Goal: Task Accomplishment & Management: Use online tool/utility

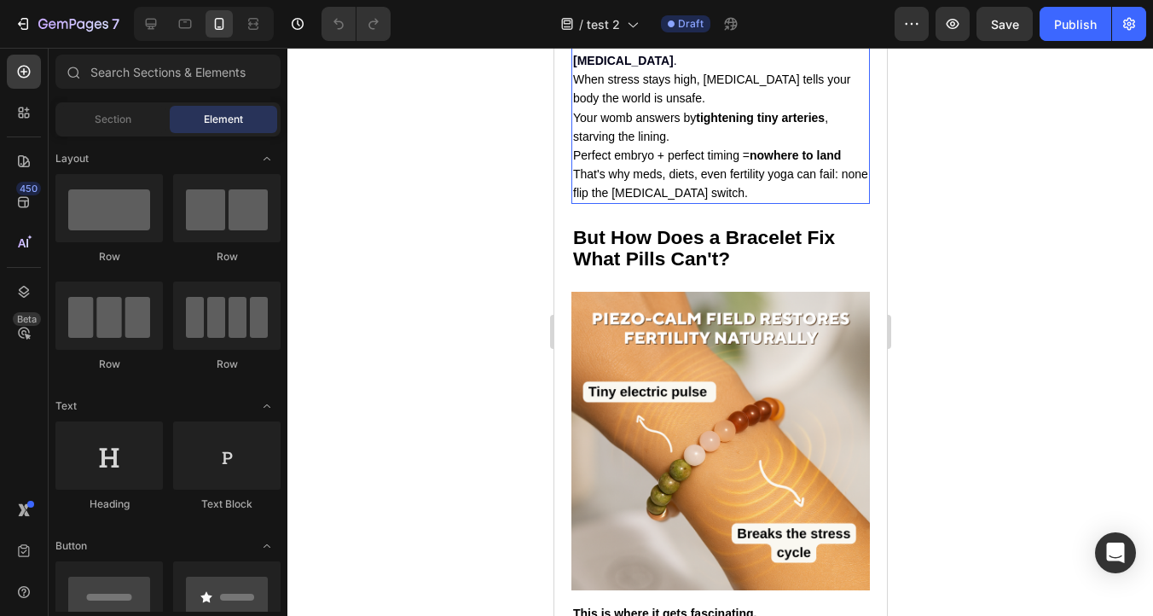
scroll to position [2162, 0]
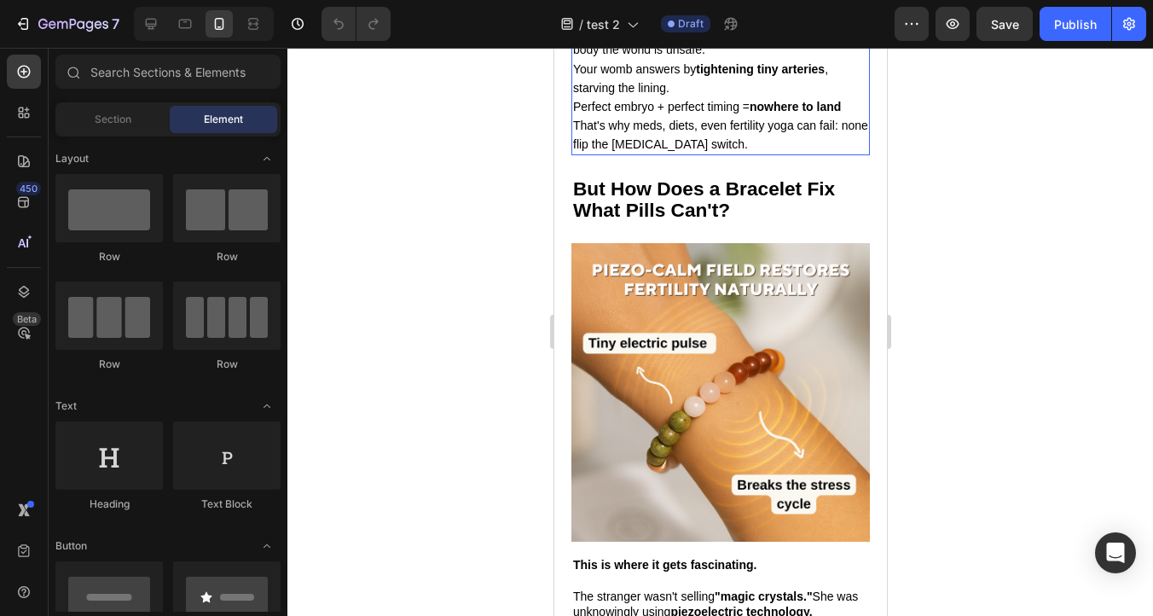
click at [758, 113] on strong "nowhere to land" at bounding box center [794, 107] width 91 height 14
click at [751, 113] on span "Perfect embryo + perfect timing = nowhere to land" at bounding box center [706, 107] width 268 height 14
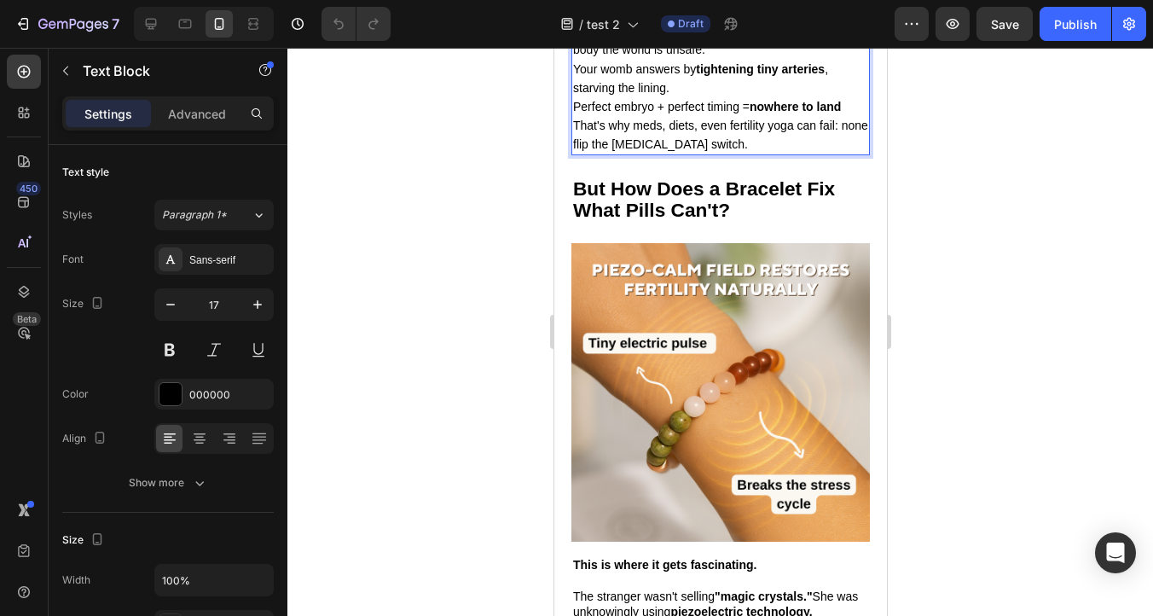
click at [746, 113] on span "Perfect embryo + perfect timing = nowhere to land" at bounding box center [706, 107] width 268 height 14
click at [664, 113] on span "Perfect embryo + perfect timing... nowhere to land" at bounding box center [706, 107] width 268 height 14
click at [799, 113] on strong "nowhere to land" at bounding box center [786, 107] width 91 height 14
click at [816, 113] on strong "nowhere to land" at bounding box center [786, 107] width 91 height 14
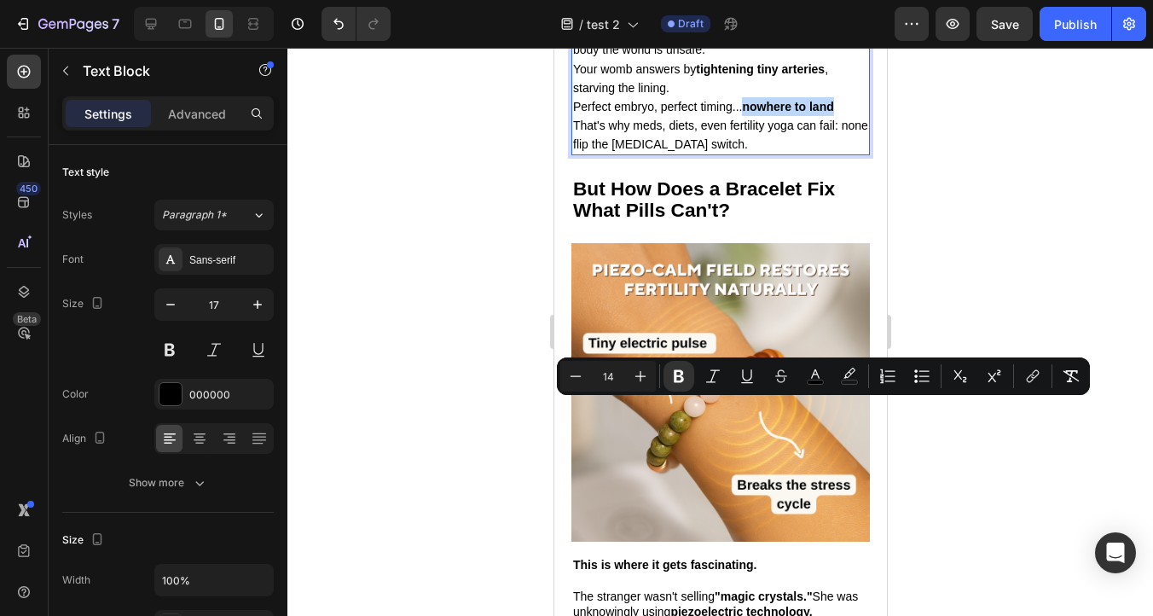
drag, startPoint x: 835, startPoint y: 410, endPoint x: 748, endPoint y: 410, distance: 87.0
click at [748, 113] on strong "nowhere to land" at bounding box center [786, 107] width 91 height 14
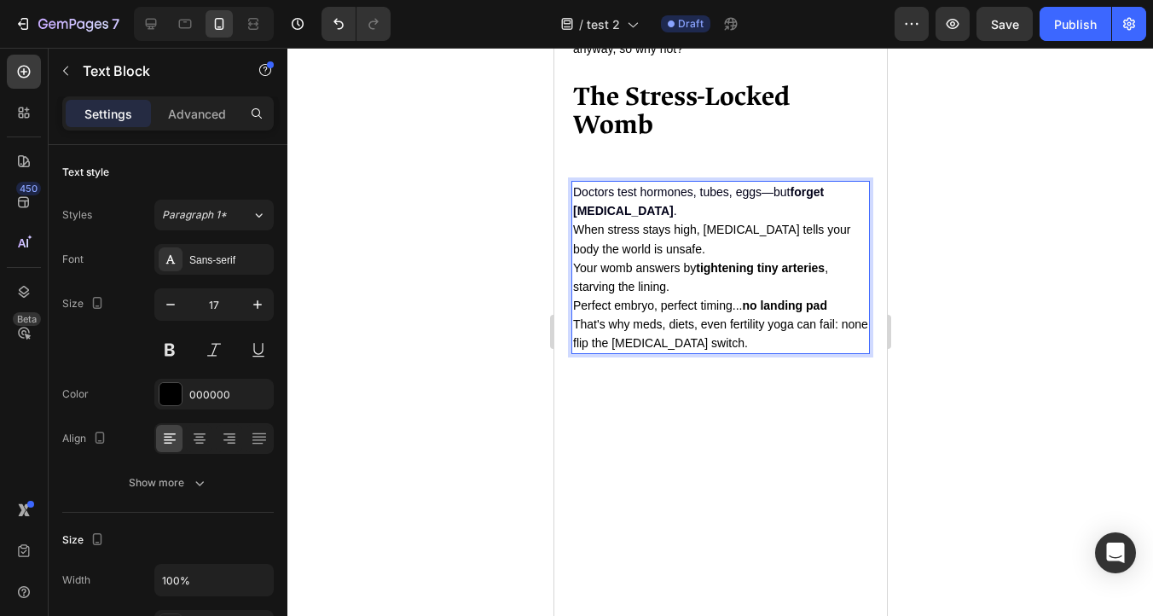
scroll to position [1948, 0]
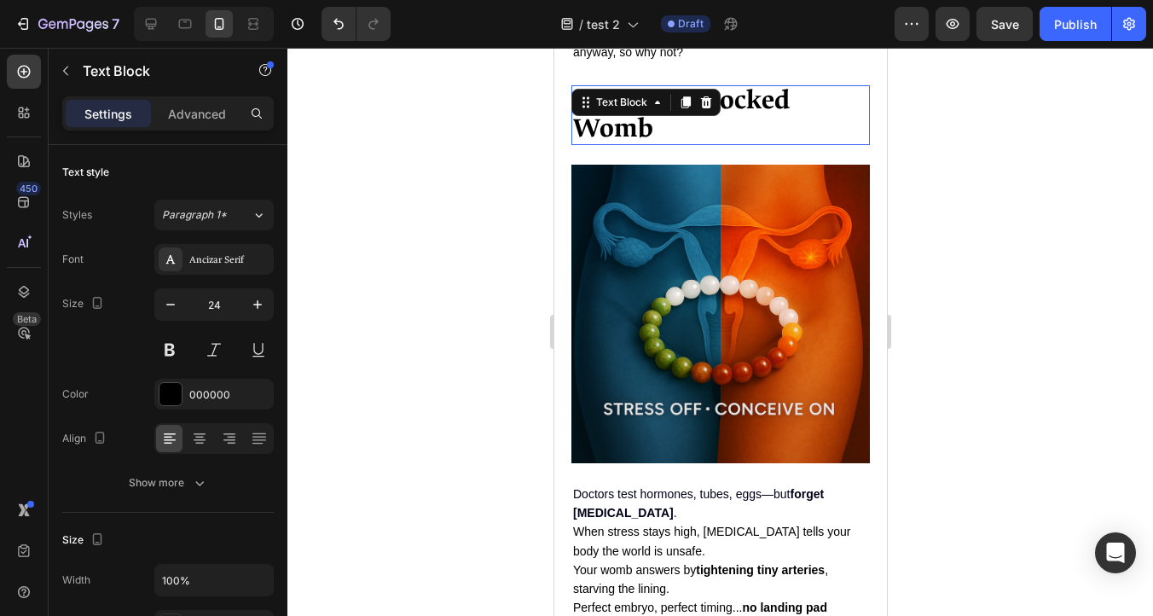
click at [664, 115] on div "The Stress-Locked Womb Text Block 0" at bounding box center [720, 115] width 299 height 60
click at [677, 139] on p "The Stress-Locked Womb" at bounding box center [719, 115] width 295 height 56
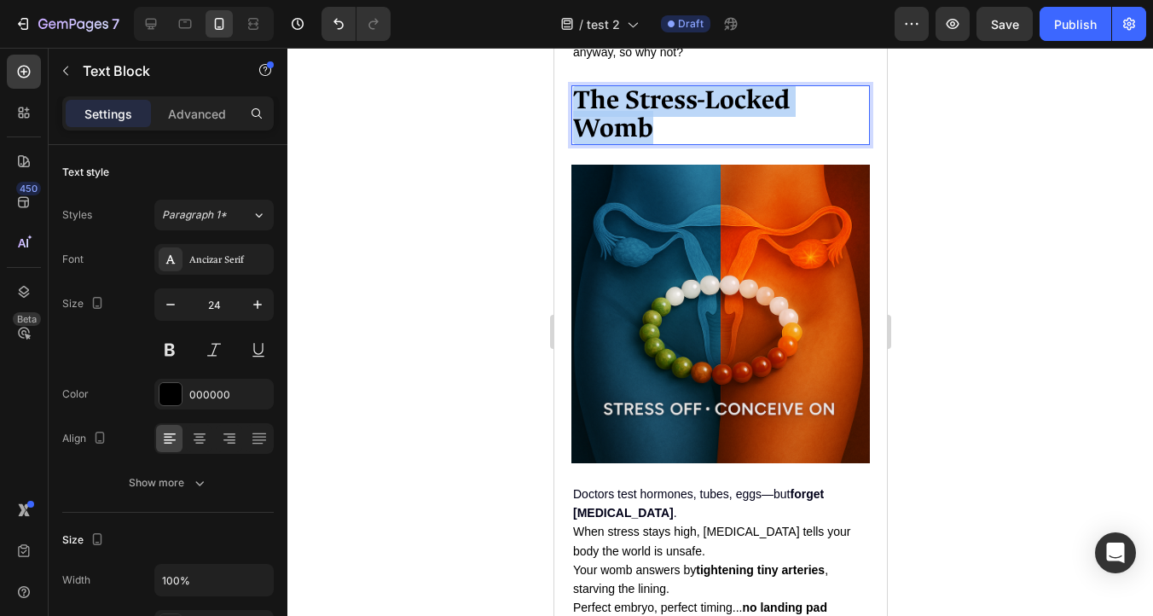
click at [677, 139] on p "The Stress-Locked Womb" at bounding box center [719, 115] width 295 height 56
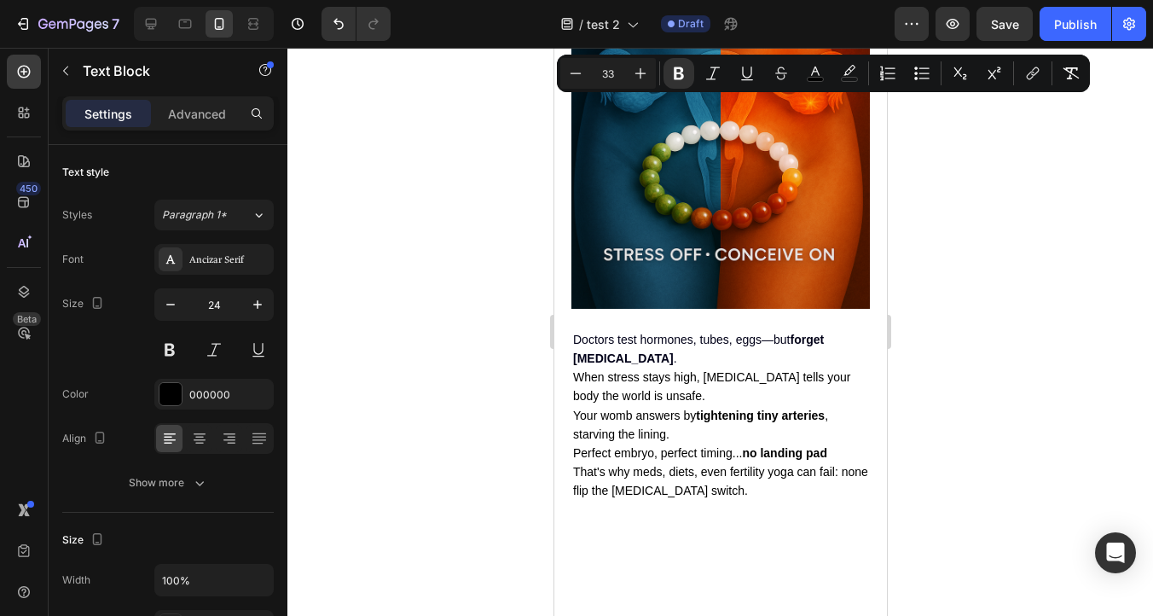
scroll to position [2213, 0]
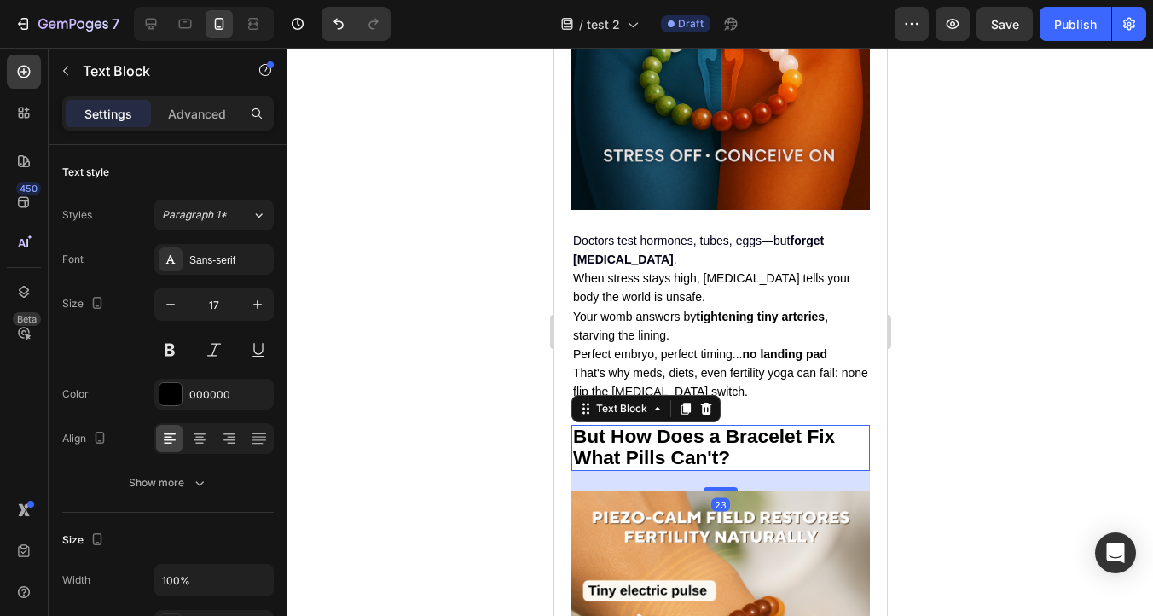
click at [684, 446] on strong "But How Does a Bracelet Fix What Pills Can't?" at bounding box center [703, 447] width 262 height 44
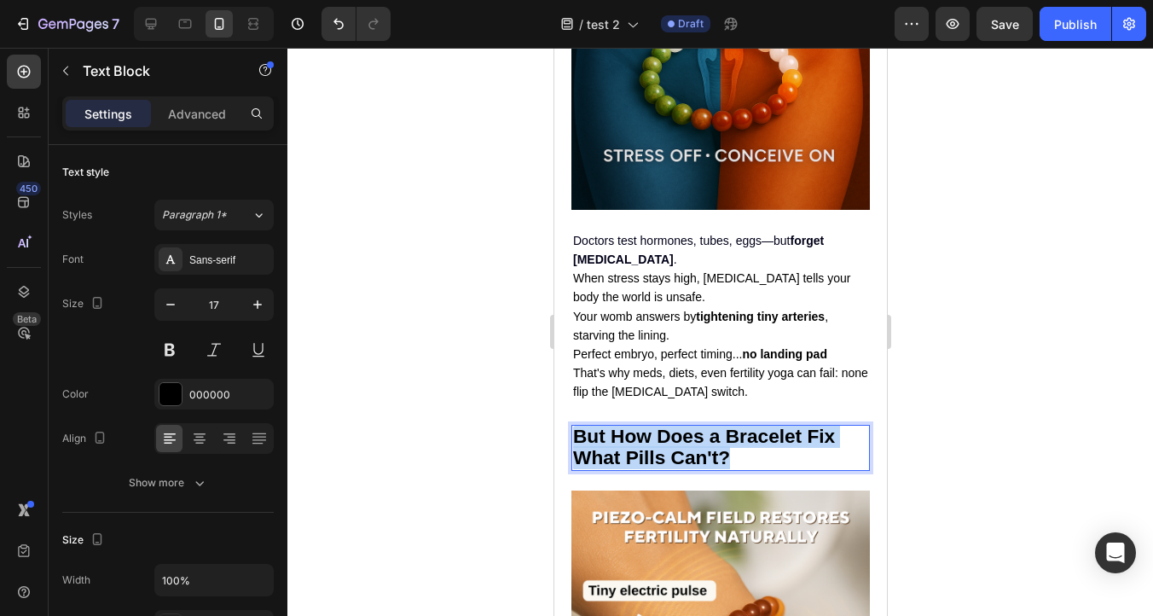
click at [684, 446] on strong "But How Does a Bracelet Fix What Pills Can't?" at bounding box center [703, 447] width 262 height 44
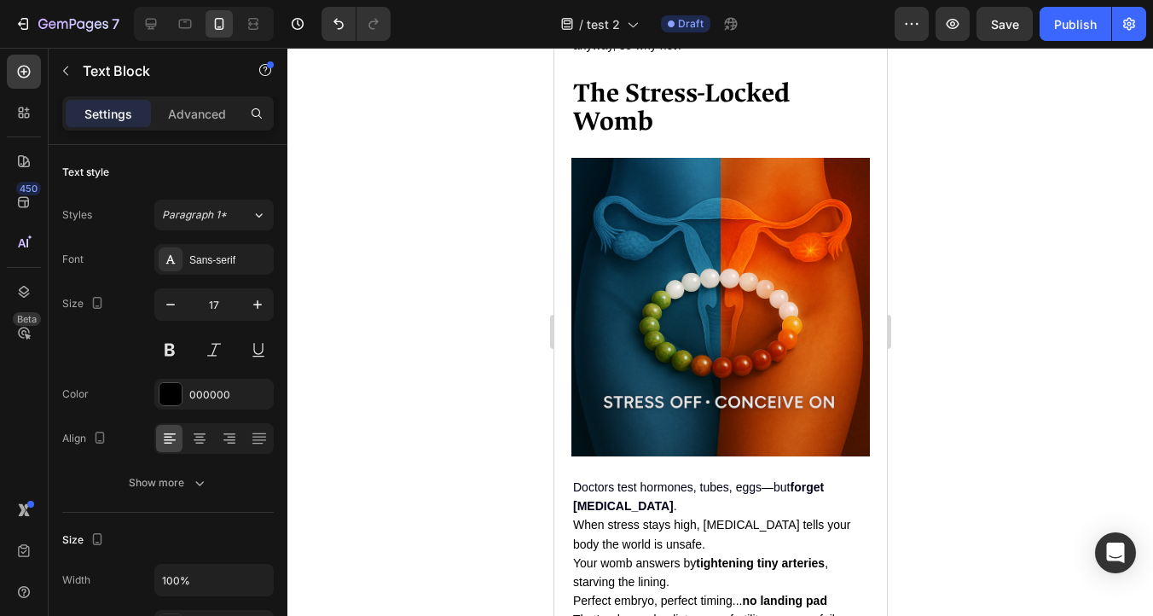
scroll to position [1939, 0]
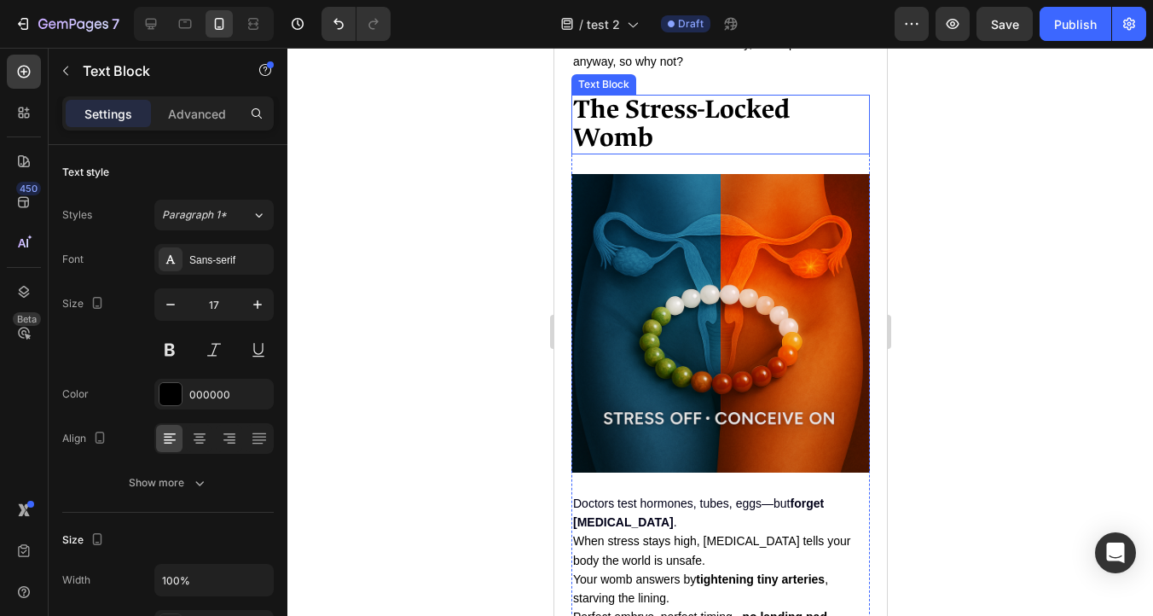
click at [668, 131] on div "The Stress-Locked Womb Text Block" at bounding box center [720, 125] width 299 height 60
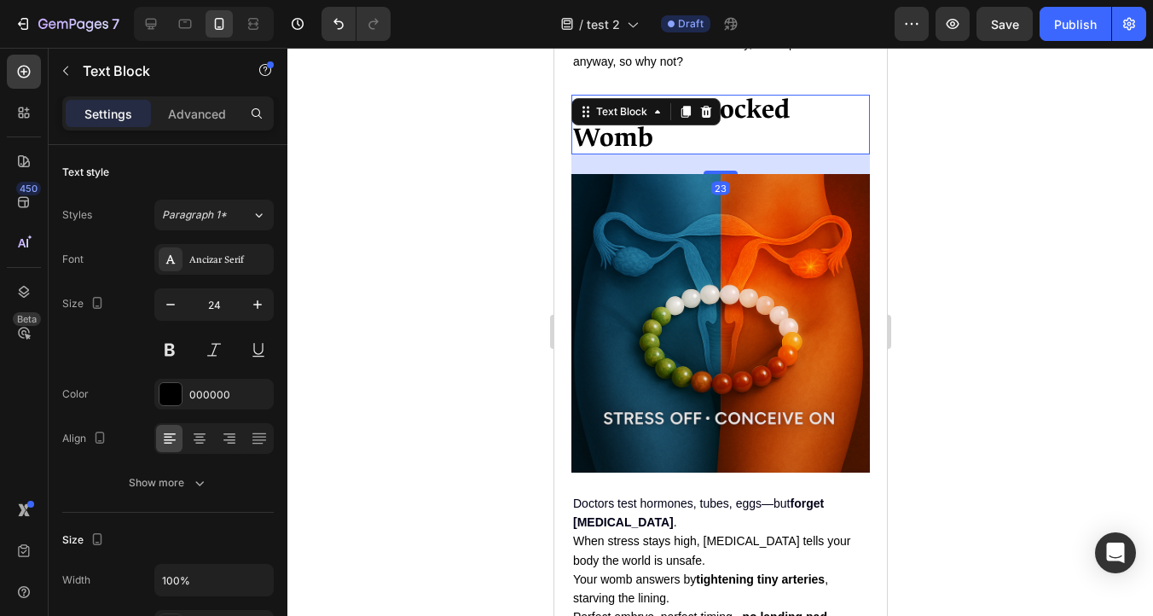
click at [644, 148] on strong "The Stress-Locked Womb" at bounding box center [680, 123] width 217 height 62
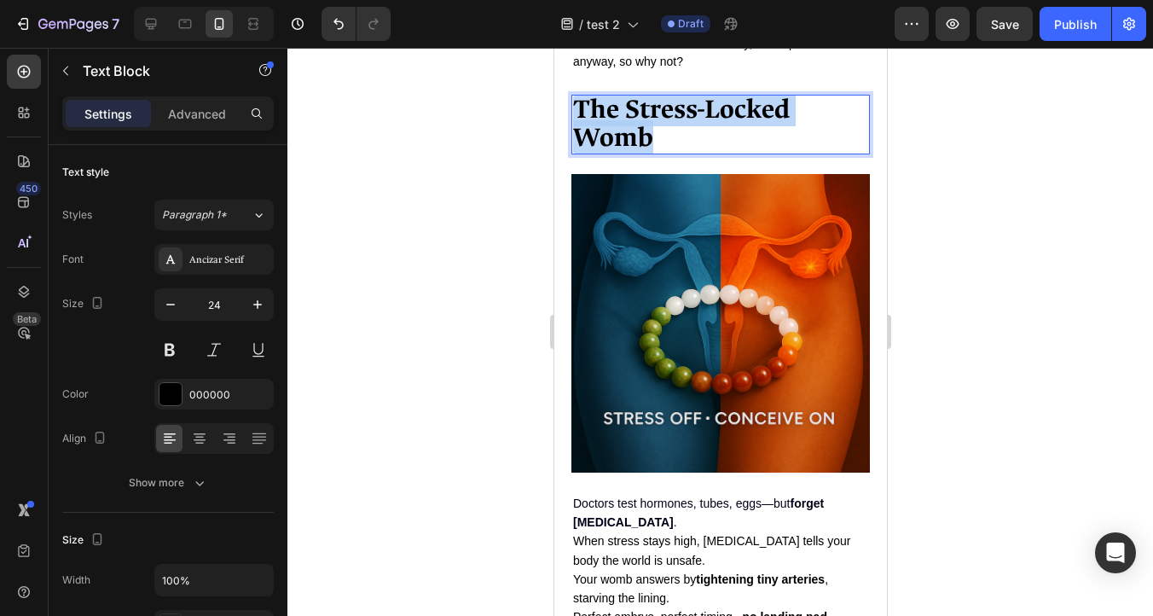
click at [644, 148] on strong "The Stress-Locked Womb" at bounding box center [680, 123] width 217 height 62
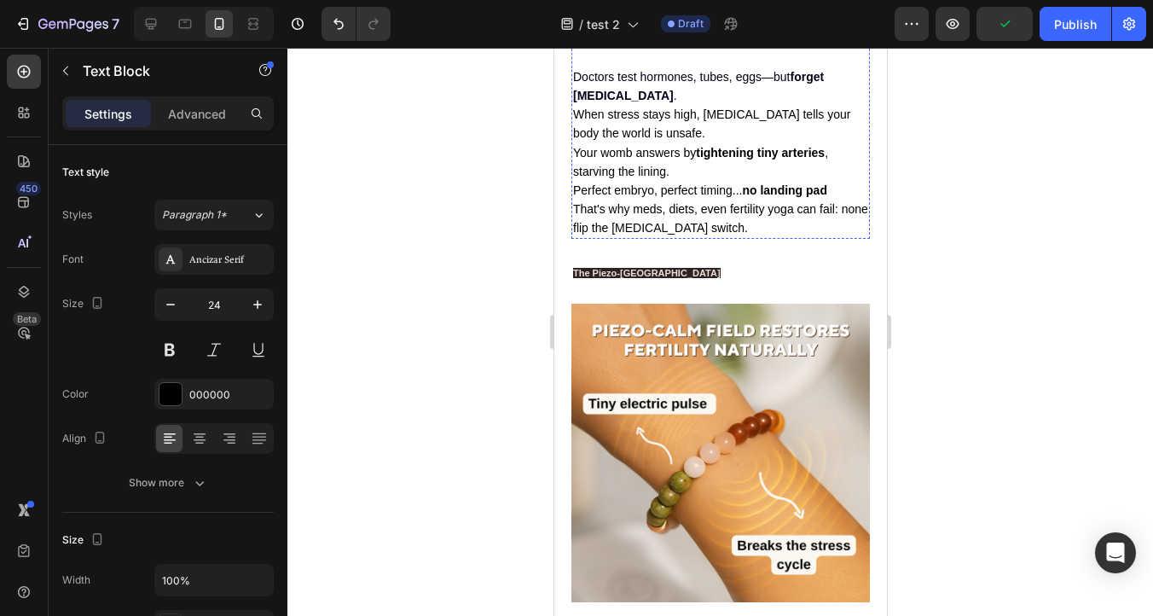
scroll to position [2390, 0]
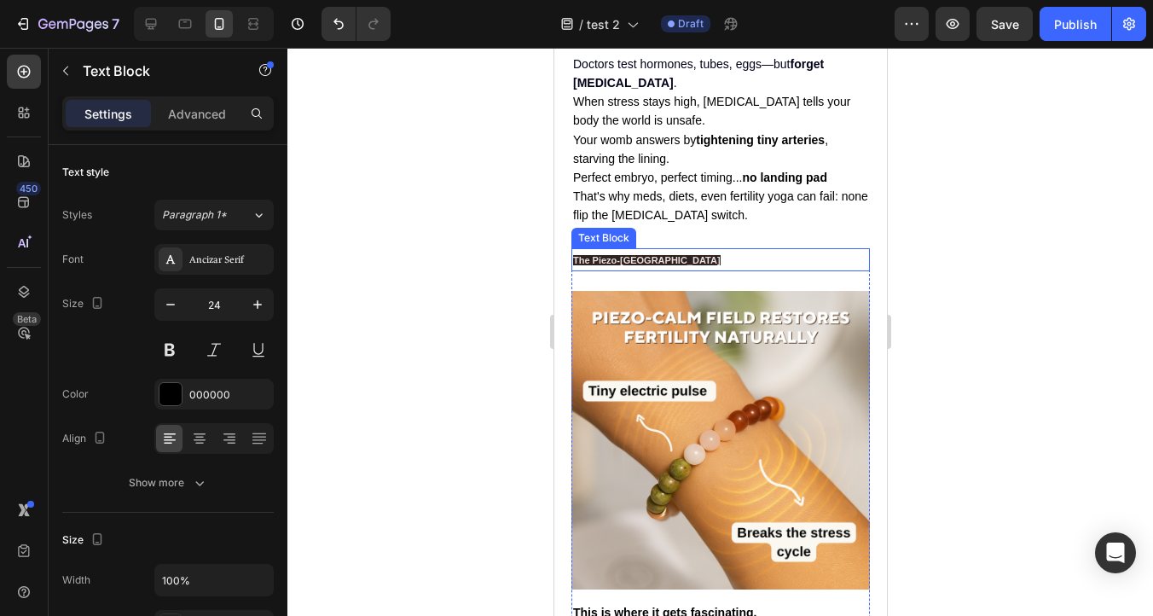
click at [636, 265] on span "The Piezo-[GEOGRAPHIC_DATA]" at bounding box center [646, 260] width 148 height 10
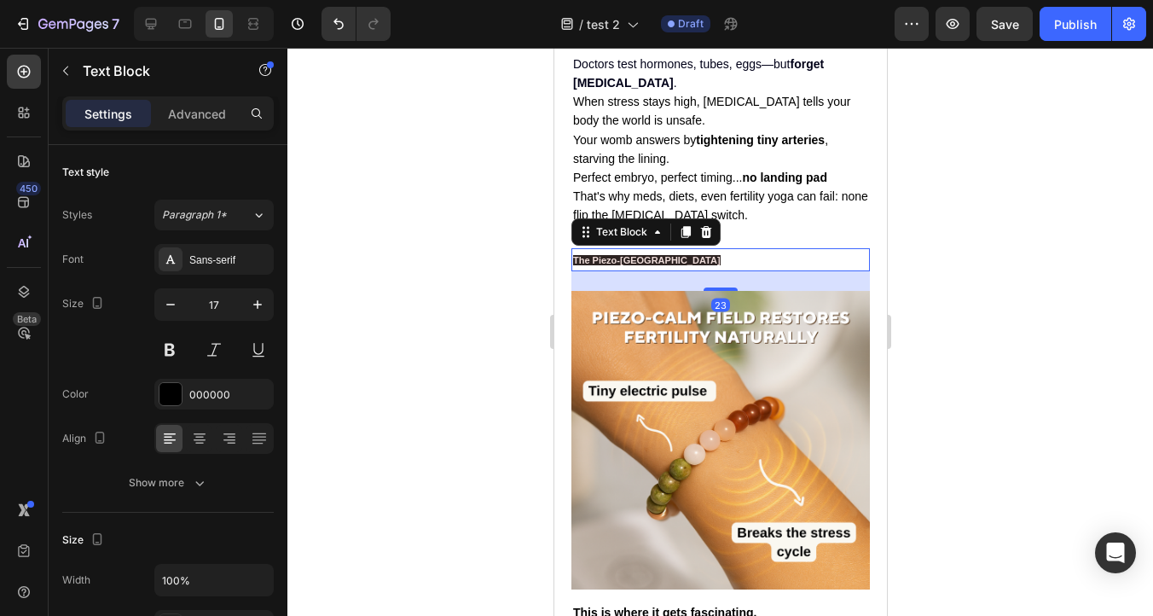
click at [636, 265] on span "The Piezo-[GEOGRAPHIC_DATA]" at bounding box center [646, 260] width 148 height 10
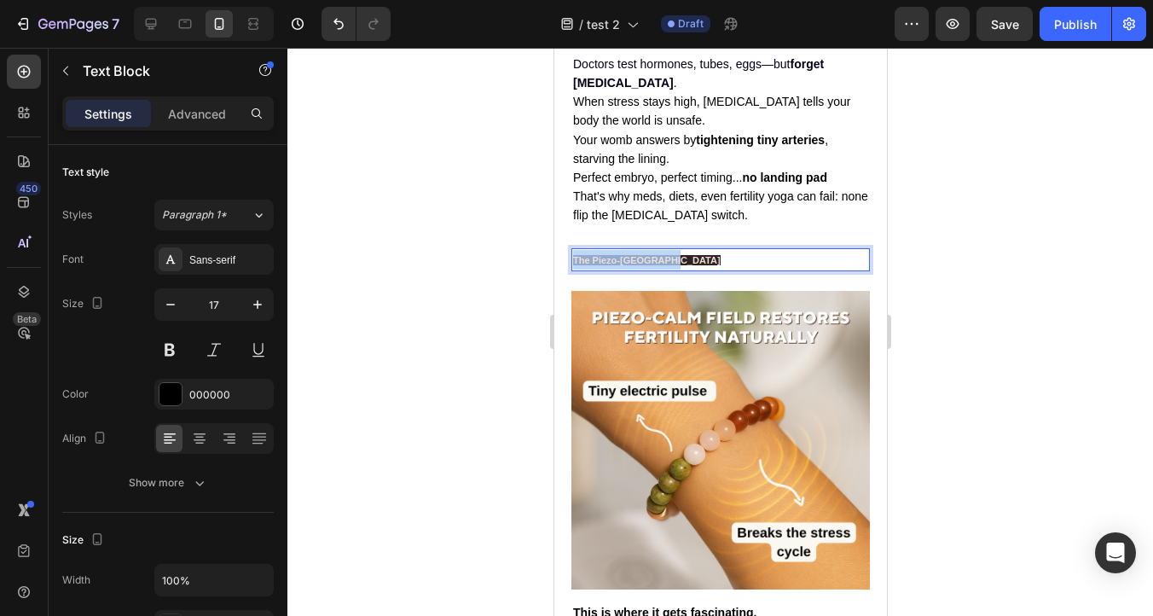
click at [636, 265] on span "The Piezo-[GEOGRAPHIC_DATA]" at bounding box center [646, 260] width 148 height 10
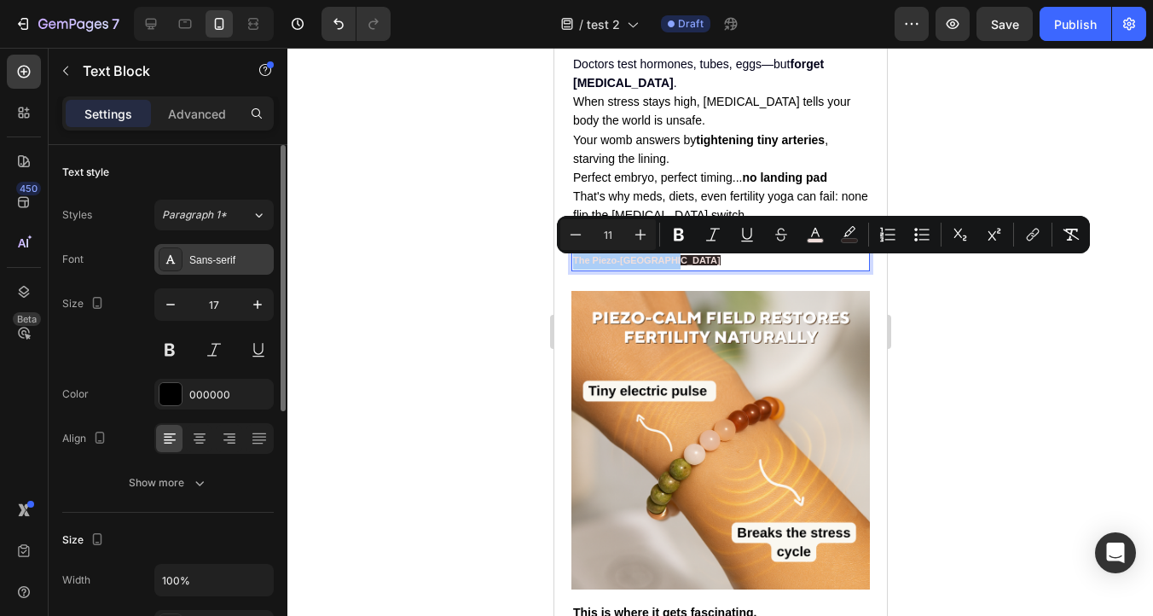
click at [247, 264] on div "Sans-serif" at bounding box center [229, 260] width 80 height 15
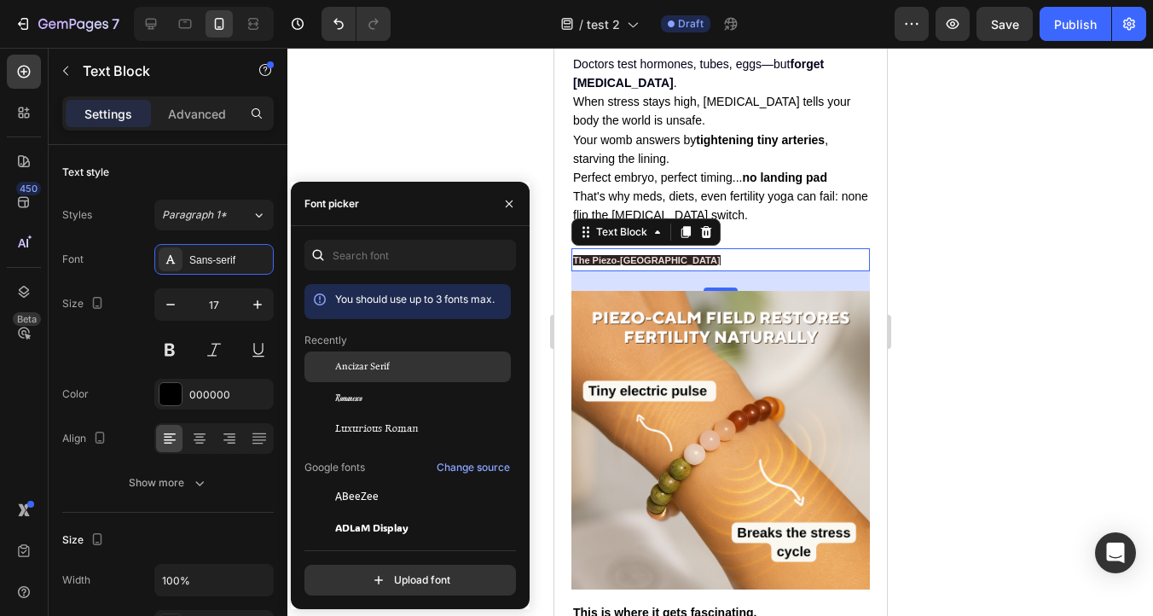
click at [335, 359] on span "Ancizar Serif" at bounding box center [362, 366] width 55 height 15
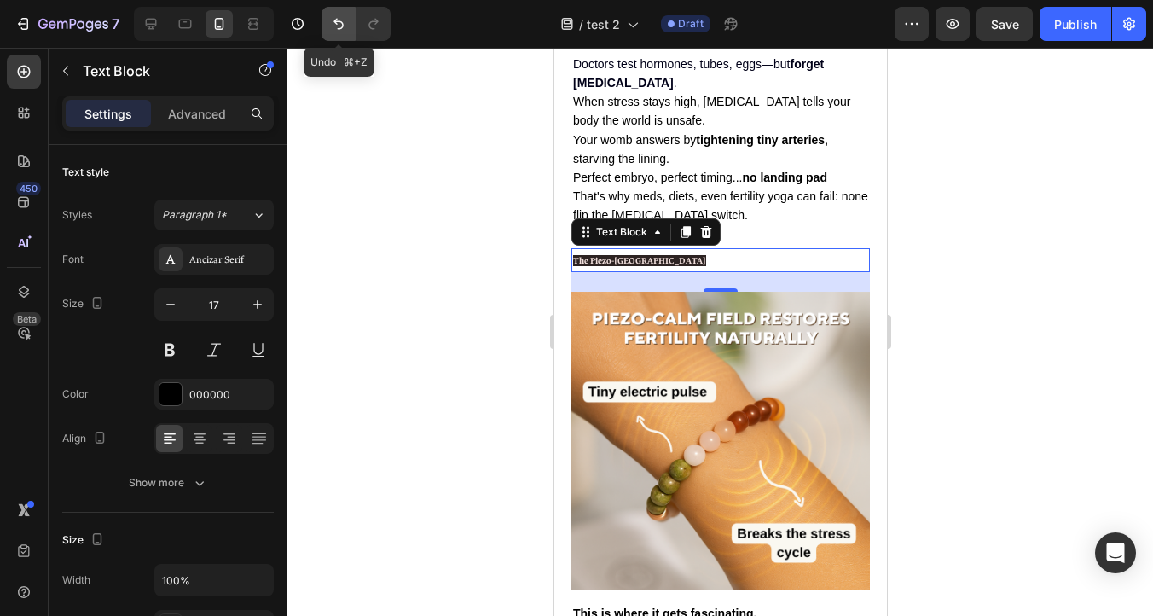
click at [334, 33] on button "Undo/Redo" at bounding box center [339, 24] width 34 height 34
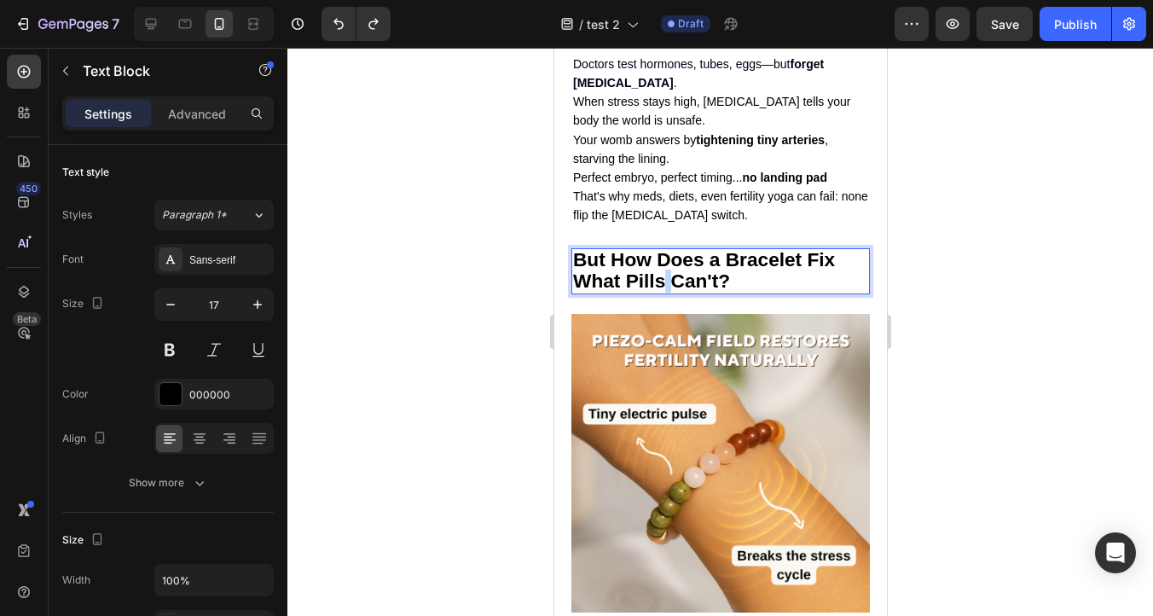
click at [659, 281] on strong "But How Does a Bracelet Fix What Pills Can't?" at bounding box center [703, 270] width 262 height 44
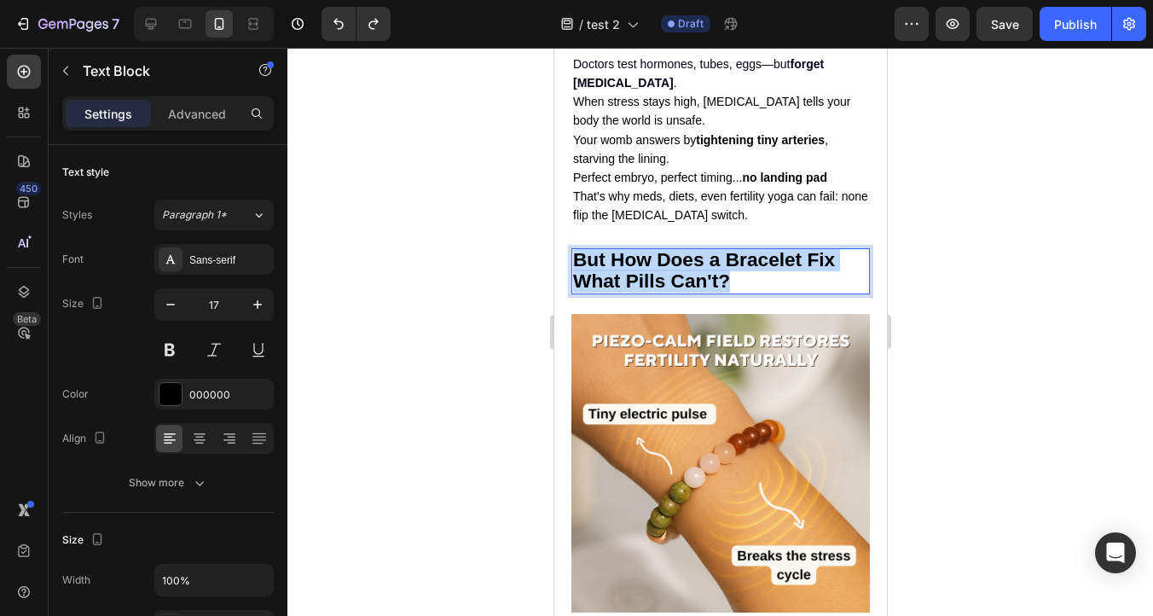
click at [659, 281] on strong "But How Does a Bracelet Fix What Pills Can't?" at bounding box center [703, 270] width 262 height 44
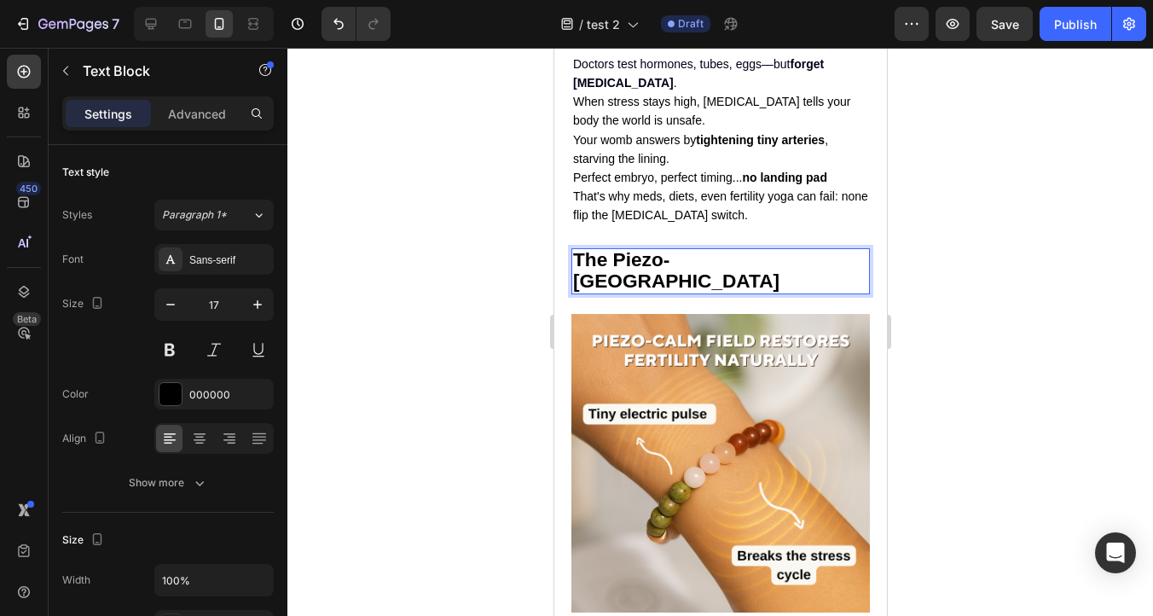
click at [664, 264] on strong "The Piezo-[GEOGRAPHIC_DATA]" at bounding box center [675, 270] width 206 height 44
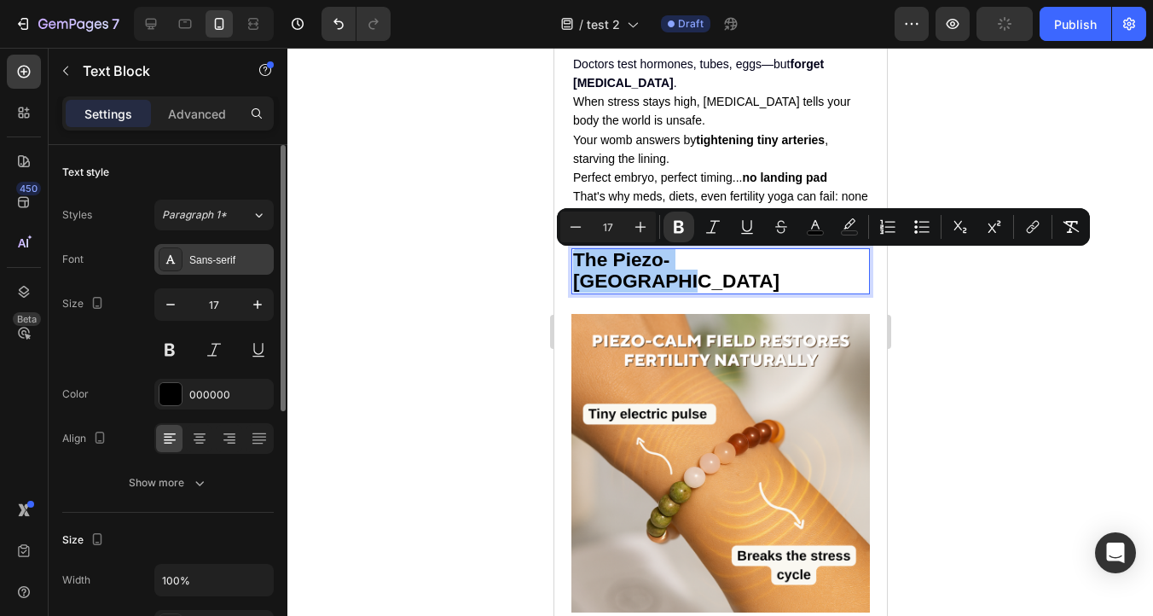
click at [236, 259] on div "Sans-serif" at bounding box center [229, 260] width 80 height 15
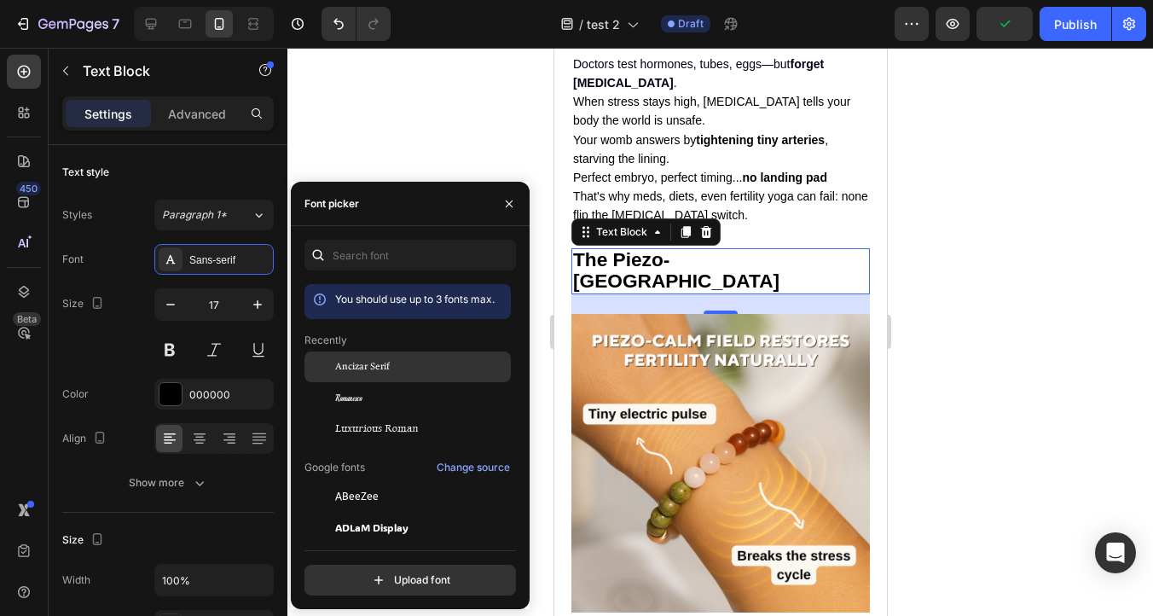
click at [357, 367] on span "Ancizar Serif" at bounding box center [362, 366] width 55 height 15
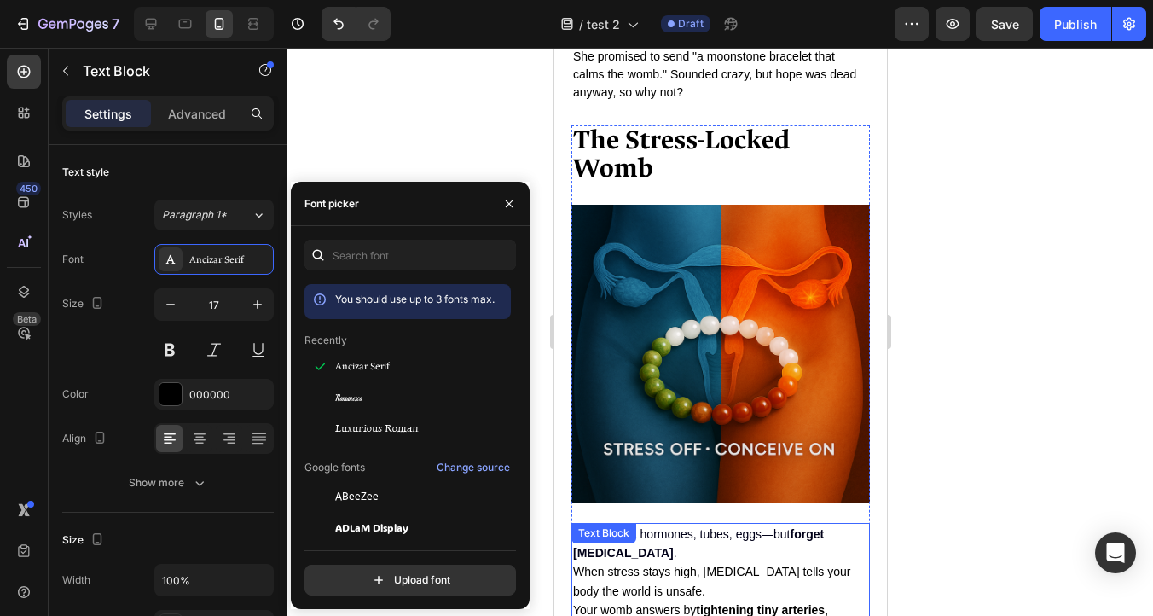
scroll to position [1890, 0]
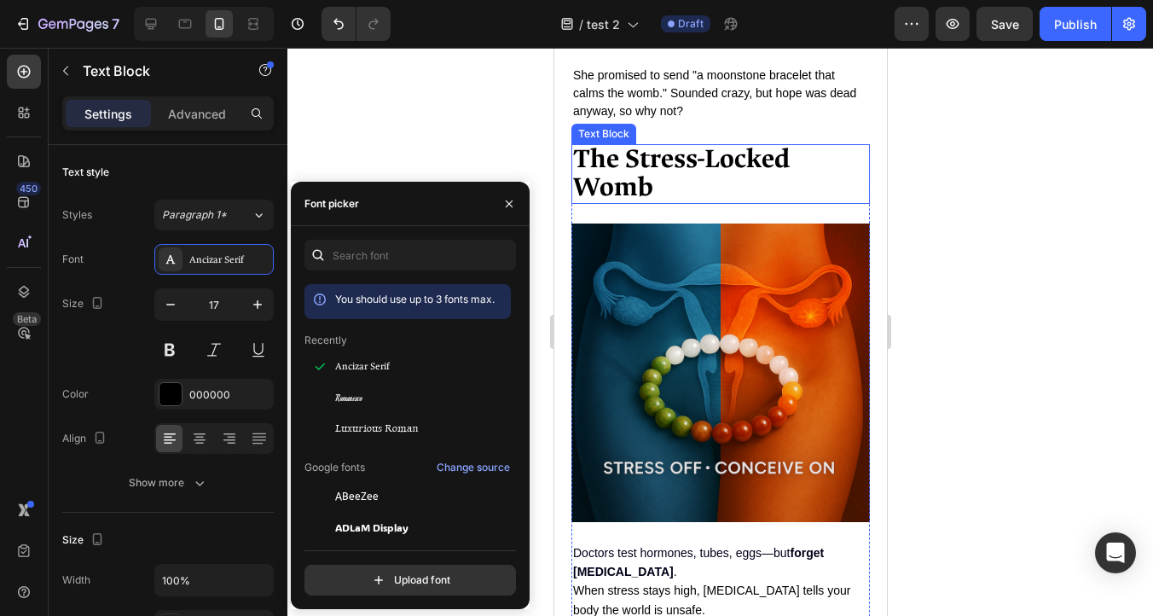
click at [617, 187] on strong "The Stress-Locked Womb" at bounding box center [680, 173] width 217 height 62
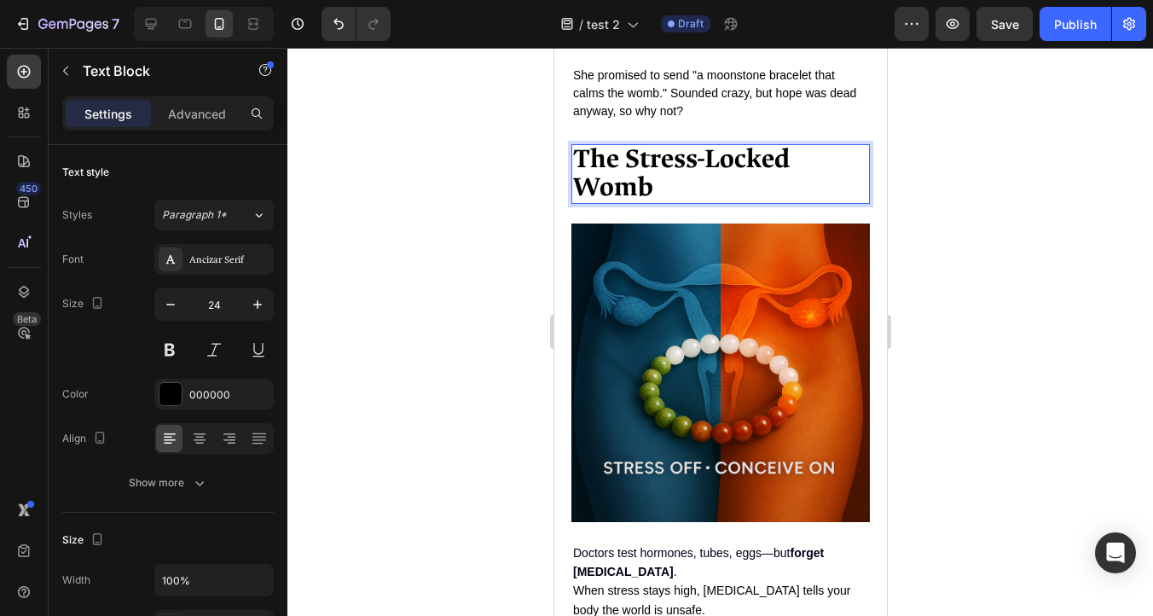
click at [617, 187] on strong "The Stress-Locked Womb" at bounding box center [680, 173] width 217 height 62
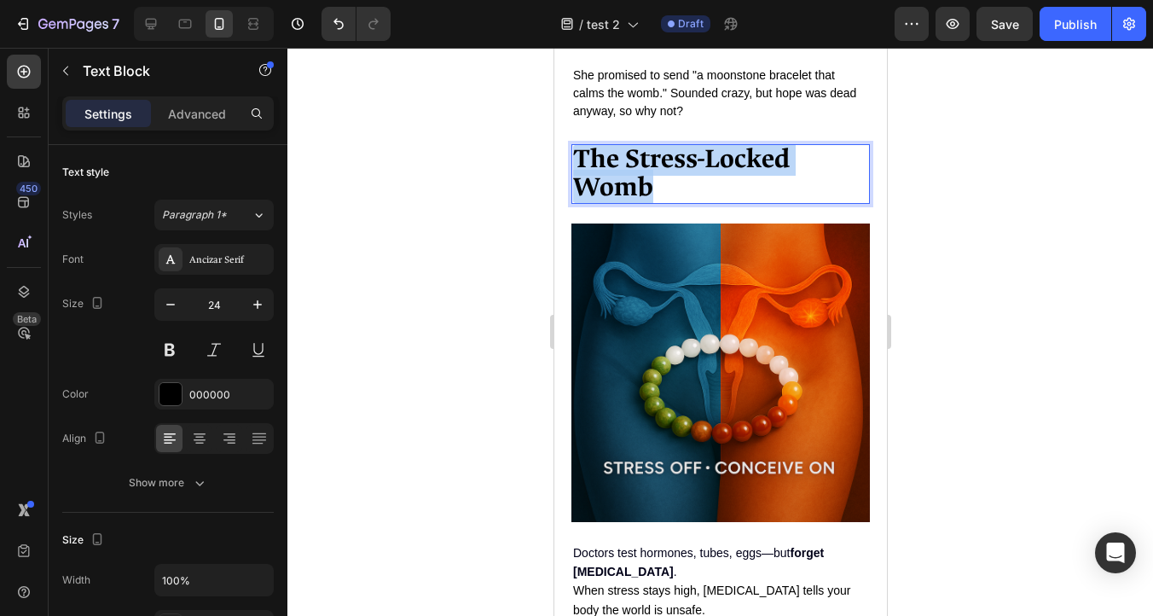
click at [617, 187] on strong "The Stress-Locked Womb" at bounding box center [680, 173] width 217 height 62
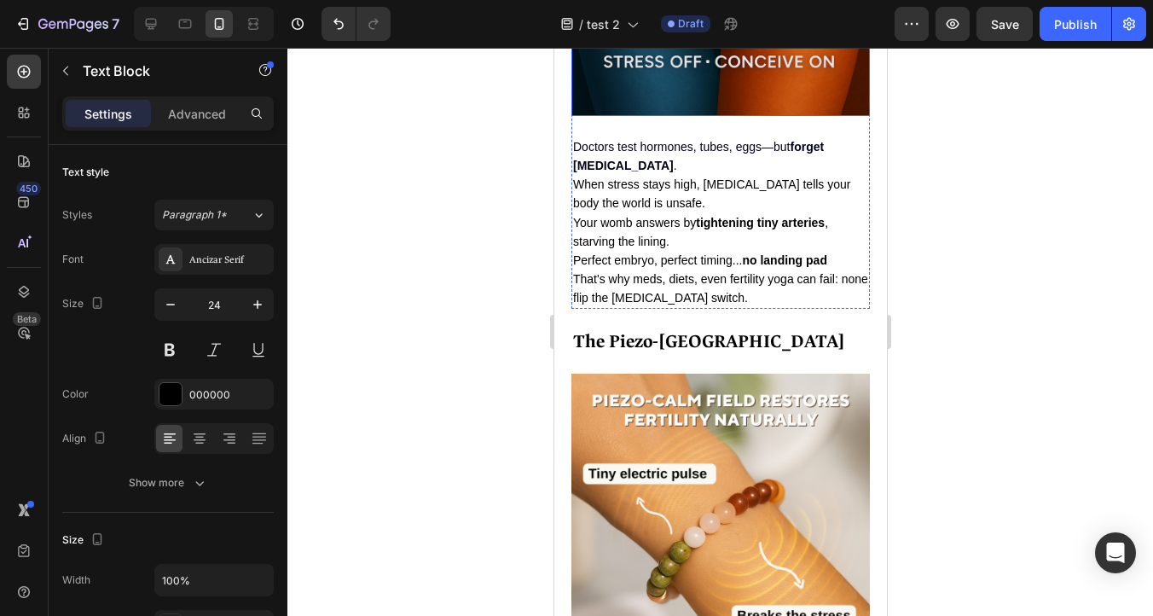
scroll to position [2314, 0]
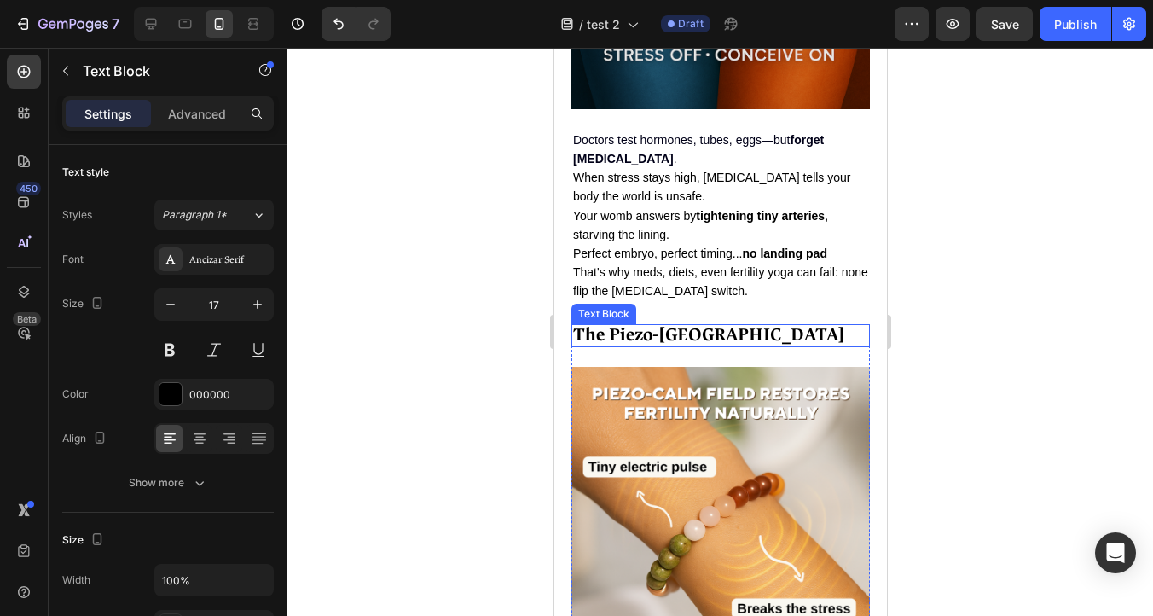
click at [644, 335] on strong "The Piezo-[GEOGRAPHIC_DATA]" at bounding box center [708, 334] width 272 height 23
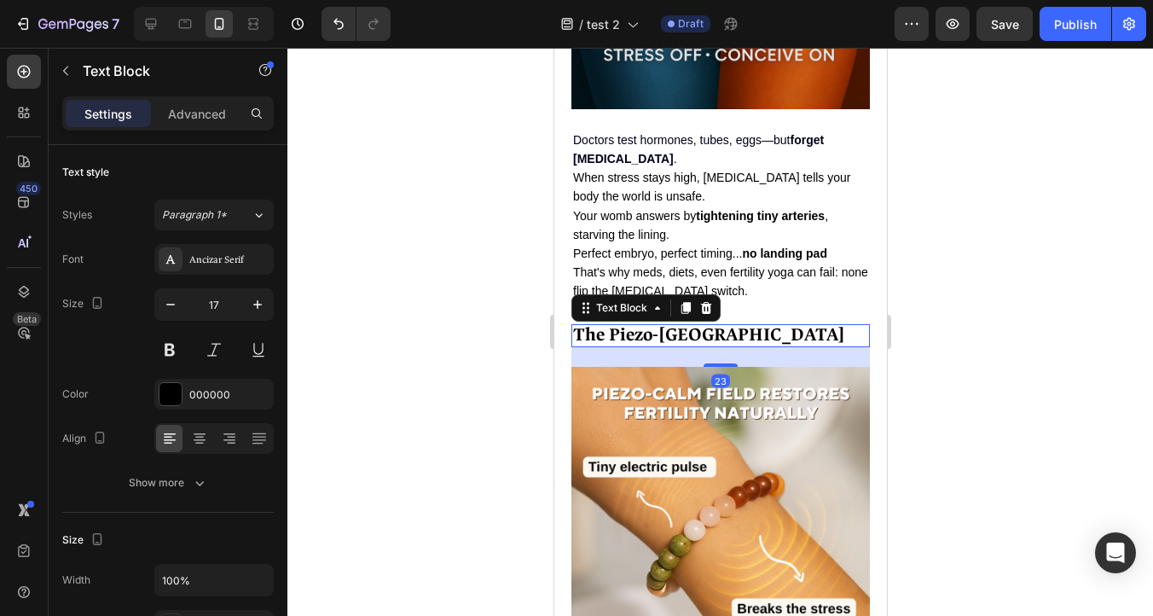
click at [644, 335] on strong "The Piezo-[GEOGRAPHIC_DATA]" at bounding box center [708, 334] width 272 height 23
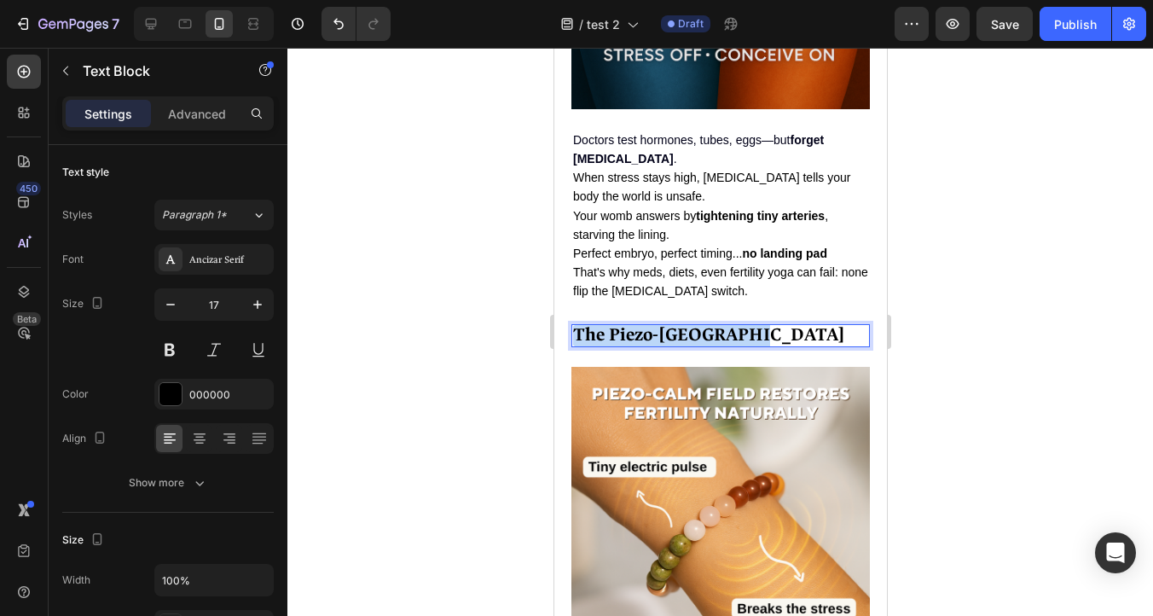
click at [644, 335] on strong "The Piezo-[GEOGRAPHIC_DATA]" at bounding box center [708, 334] width 272 height 23
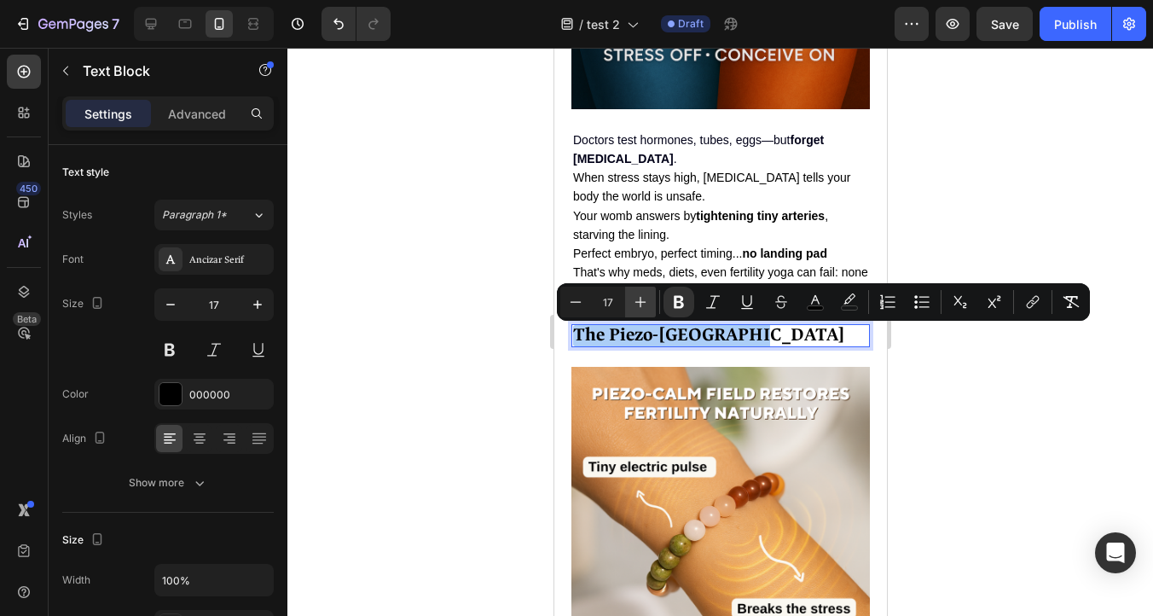
click at [636, 306] on icon "Editor contextual toolbar" at bounding box center [640, 301] width 17 height 17
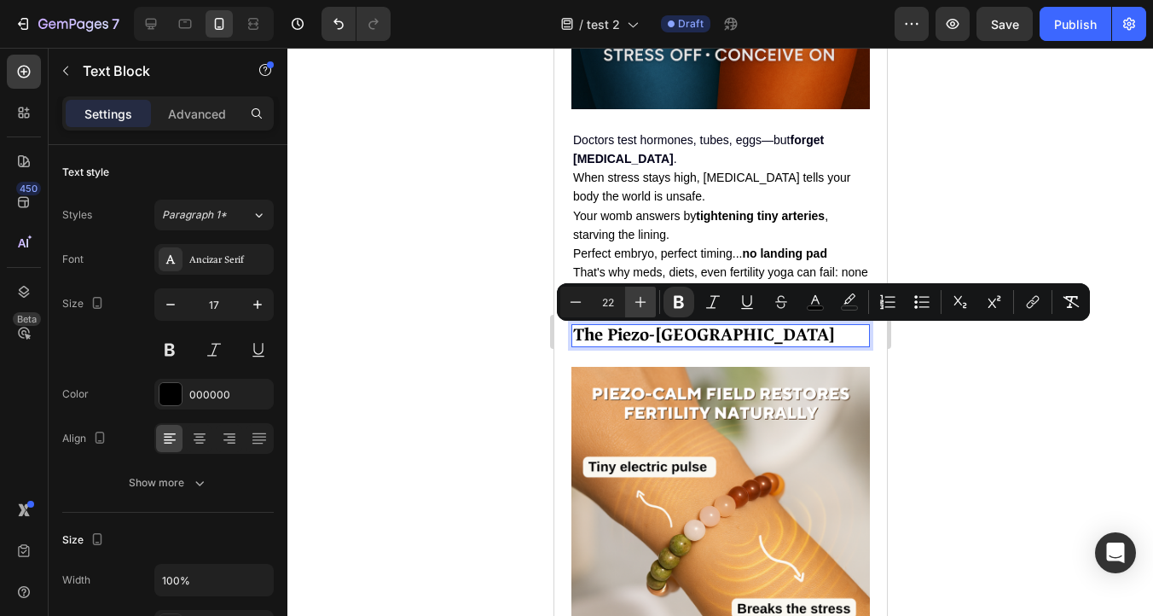
click at [636, 306] on icon "Editor contextual toolbar" at bounding box center [640, 301] width 17 height 17
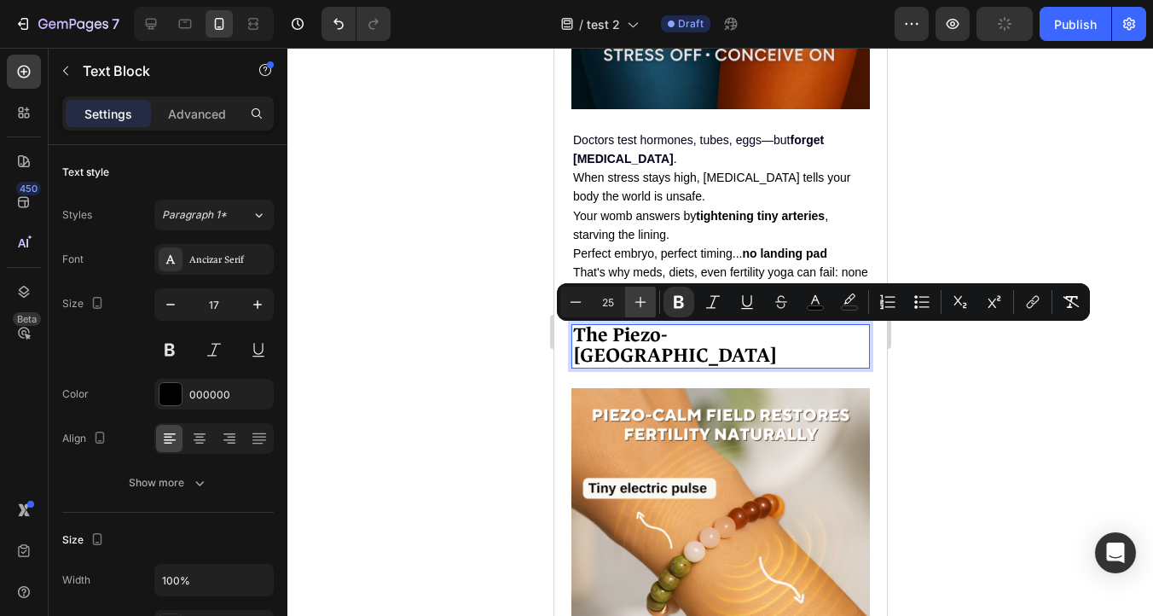
click at [636, 306] on icon "Editor contextual toolbar" at bounding box center [640, 301] width 17 height 17
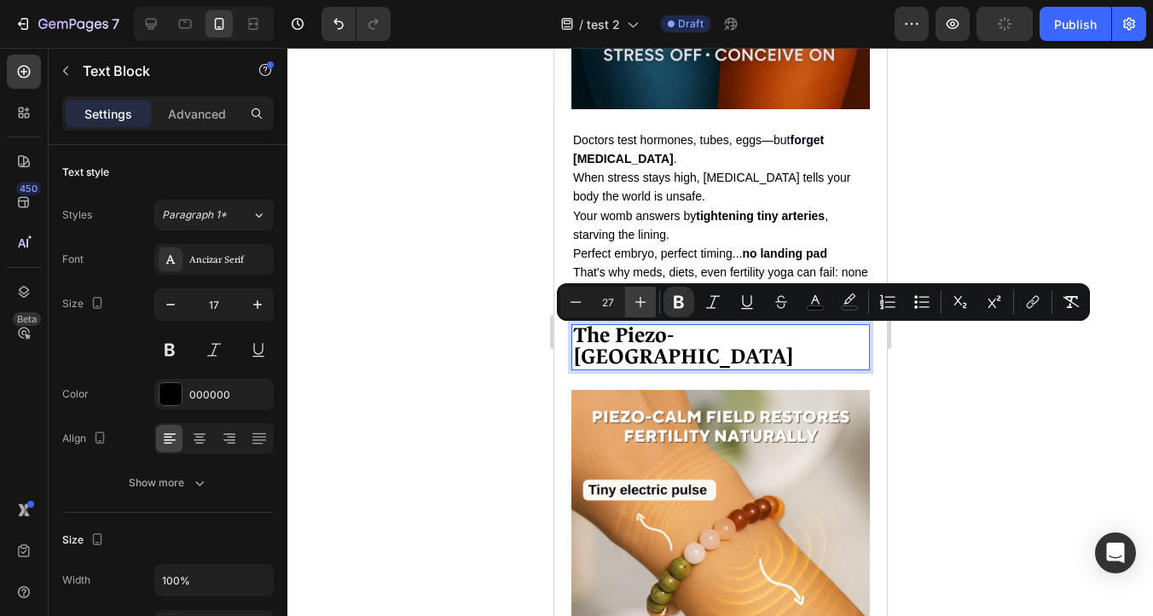
click at [636, 306] on icon "Editor contextual toolbar" at bounding box center [640, 301] width 17 height 17
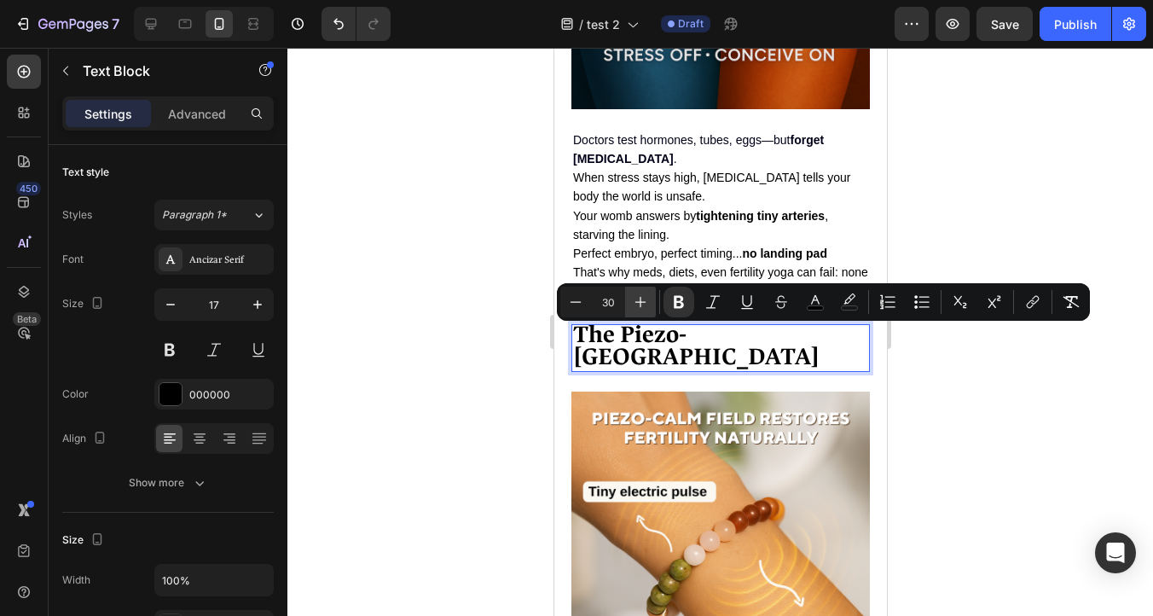
click at [636, 306] on icon "Editor contextual toolbar" at bounding box center [640, 301] width 17 height 17
type input "33"
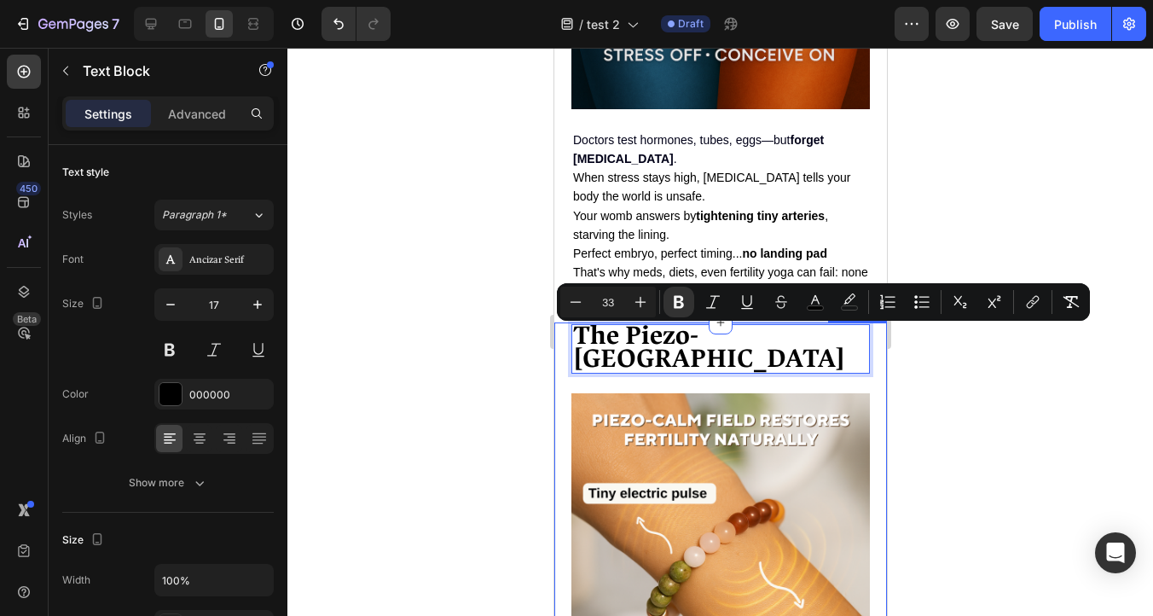
click at [969, 429] on div at bounding box center [720, 332] width 866 height 568
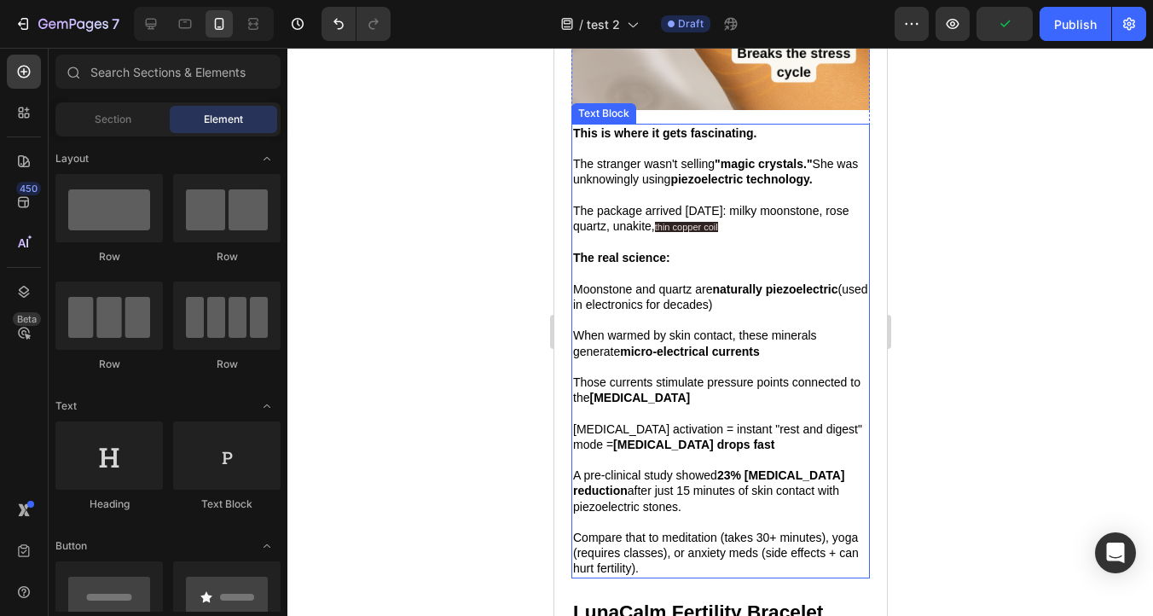
scroll to position [2895, 0]
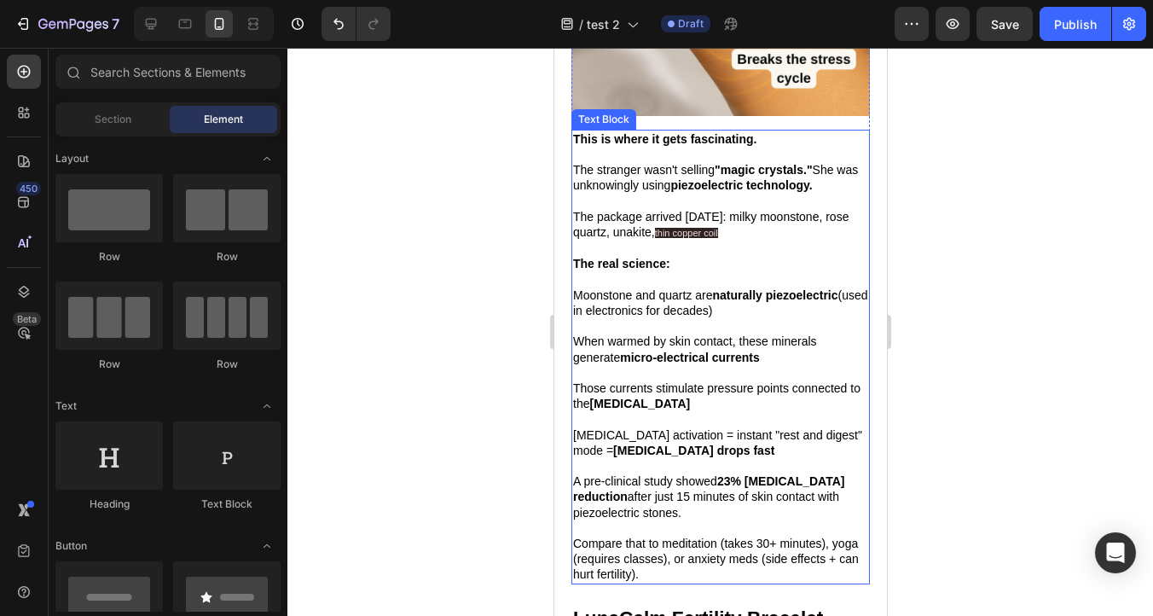
click at [579, 132] on strong "This is where it gets fascinating." at bounding box center [664, 139] width 184 height 14
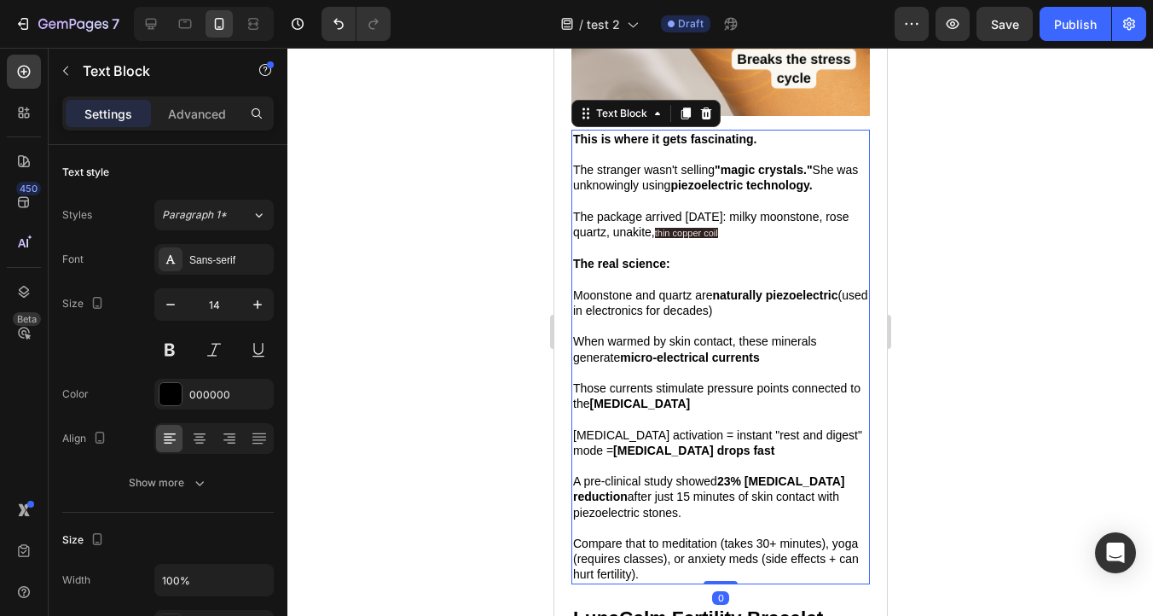
click at [575, 132] on strong "This is where it gets fascinating." at bounding box center [664, 139] width 184 height 14
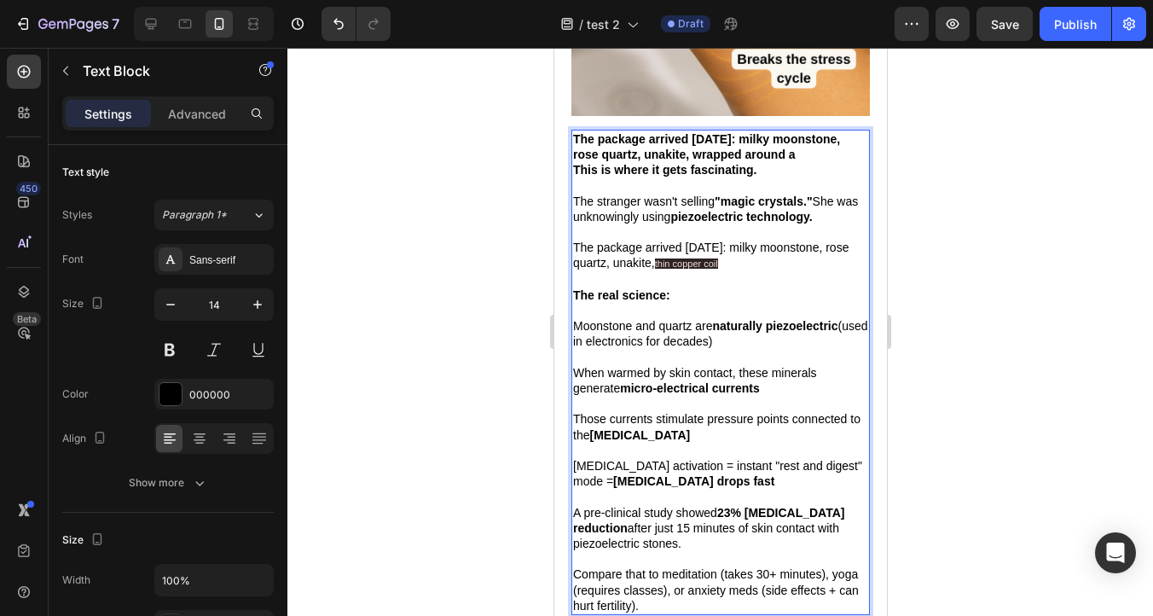
drag, startPoint x: 593, startPoint y: 146, endPoint x: 572, endPoint y: 118, distance: 34.8
click at [572, 131] on p "The package arrived [DATE]: milky moonstone, rose quartz, unakite, wrapped arou…" at bounding box center [719, 146] width 295 height 31
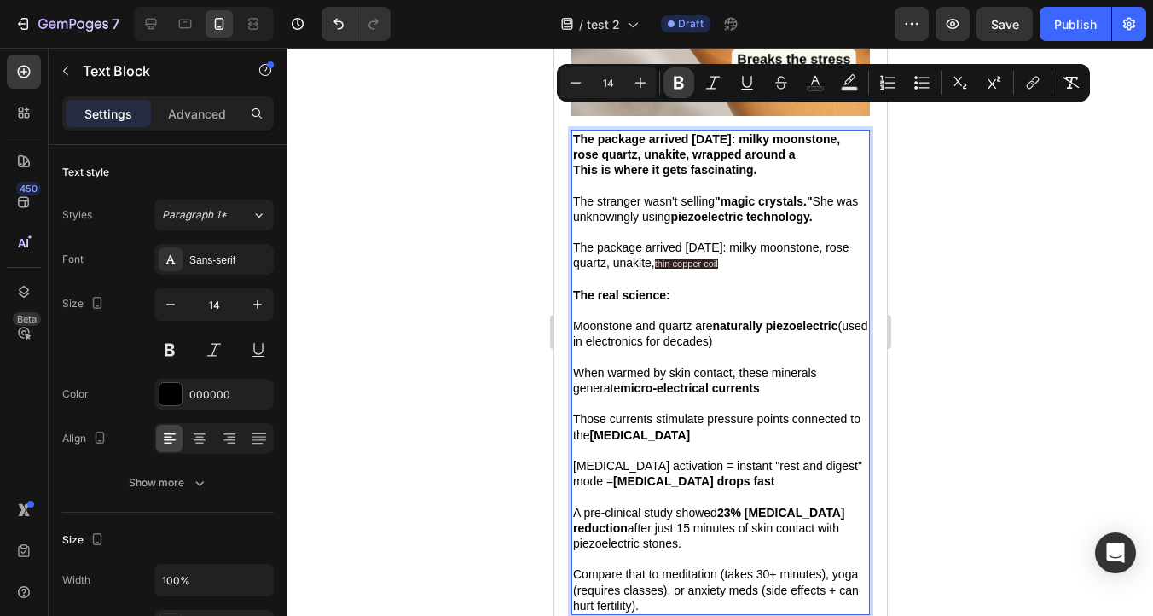
click at [677, 78] on icon "Editor contextual toolbar" at bounding box center [679, 83] width 10 height 13
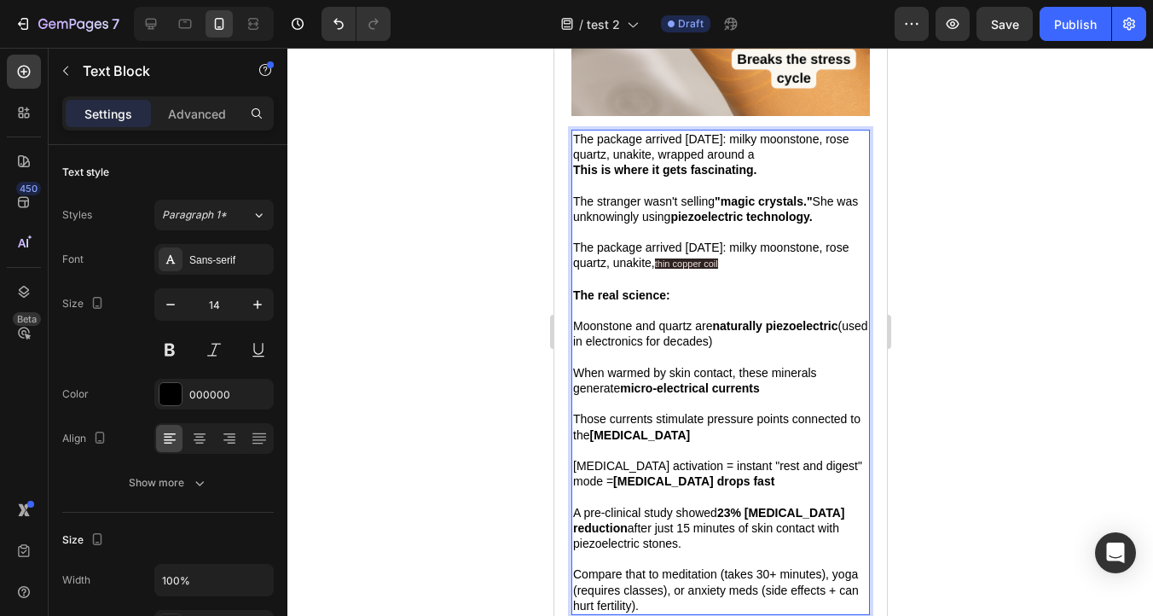
click at [788, 133] on p "The package arrived [DATE]: milky moonstone, rose quartz, unakite, wrapped arou…" at bounding box center [719, 146] width 295 height 31
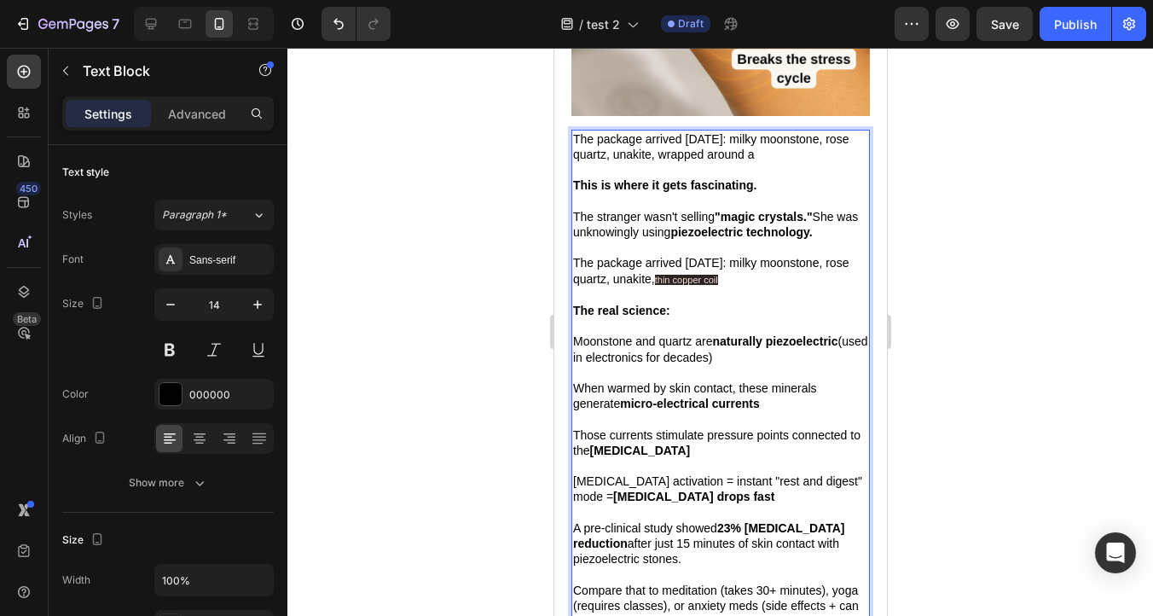
click at [709, 275] on span "thin copper coil" at bounding box center [685, 280] width 63 height 10
click at [793, 131] on p "The package arrived [DATE]: milky moonstone, rose quartz, unakite, wrapped arou…" at bounding box center [719, 146] width 295 height 31
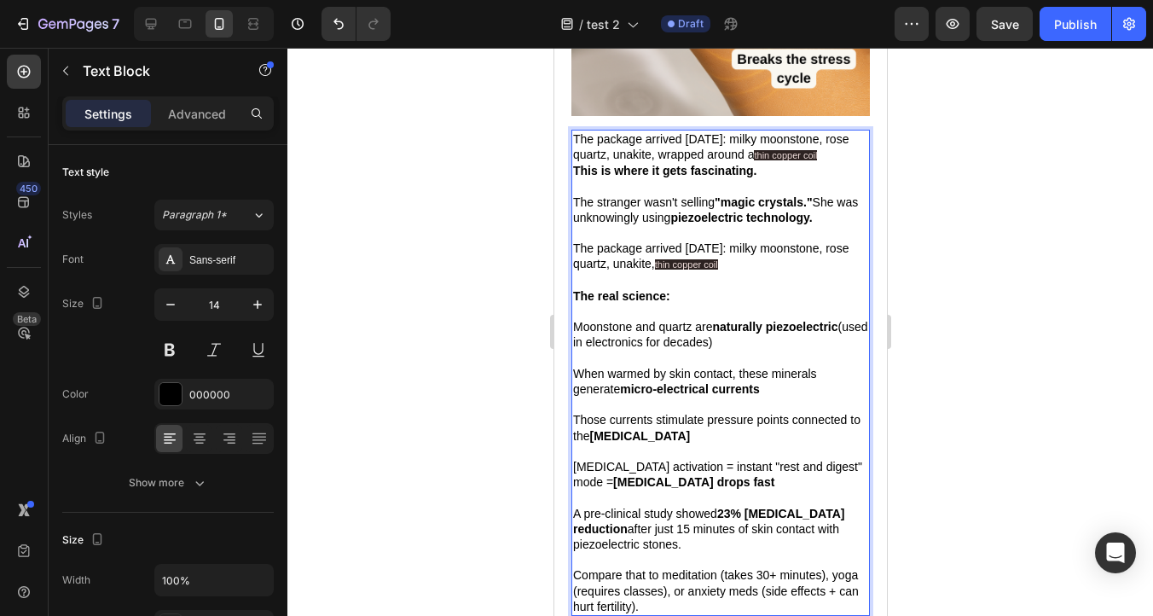
click at [816, 150] on span "thin copper coil" at bounding box center [784, 155] width 63 height 10
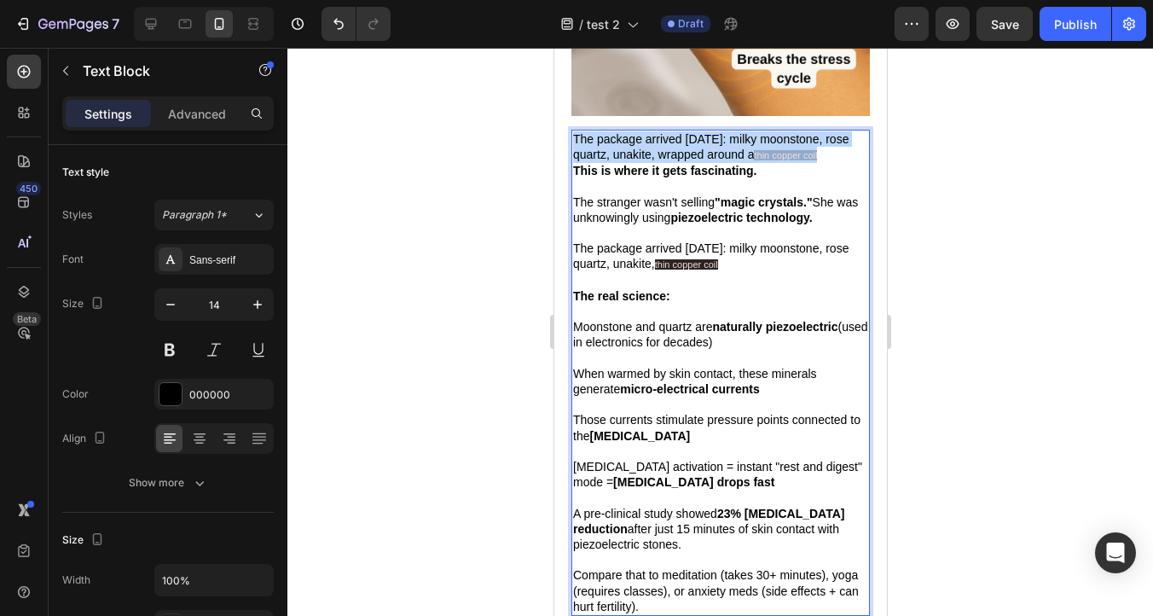
click at [816, 150] on span "thin copper coil" at bounding box center [784, 155] width 63 height 10
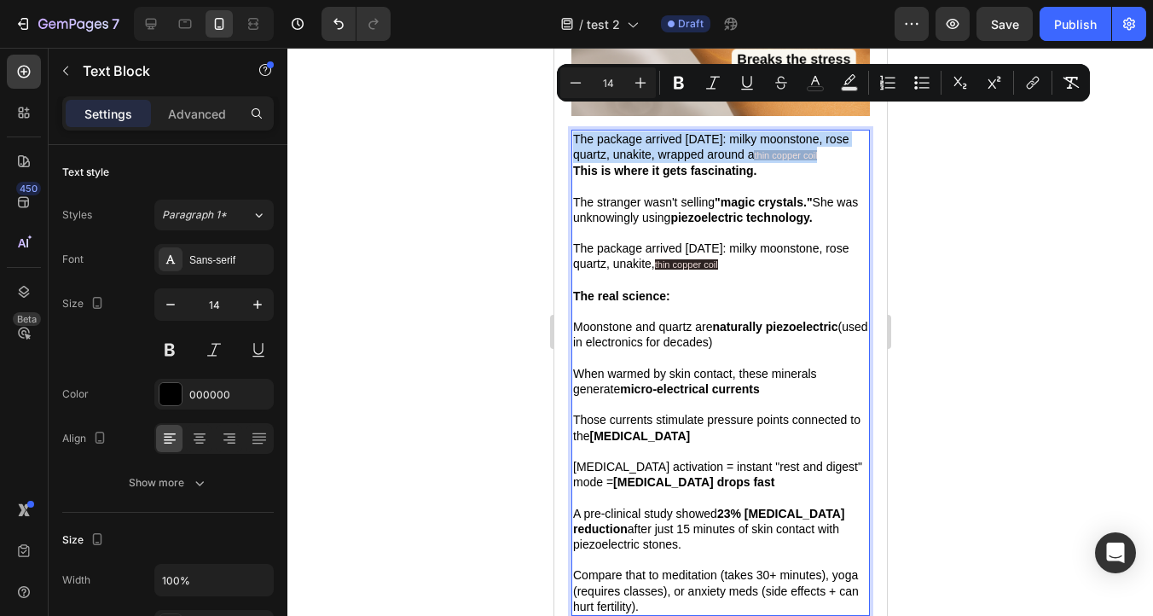
click at [816, 150] on span "thin copper coil" at bounding box center [784, 155] width 63 height 10
click at [849, 131] on p "The package arrived [DATE]: milky moonstone, rose quartz, unakite, wrapped arou…" at bounding box center [719, 147] width 295 height 32
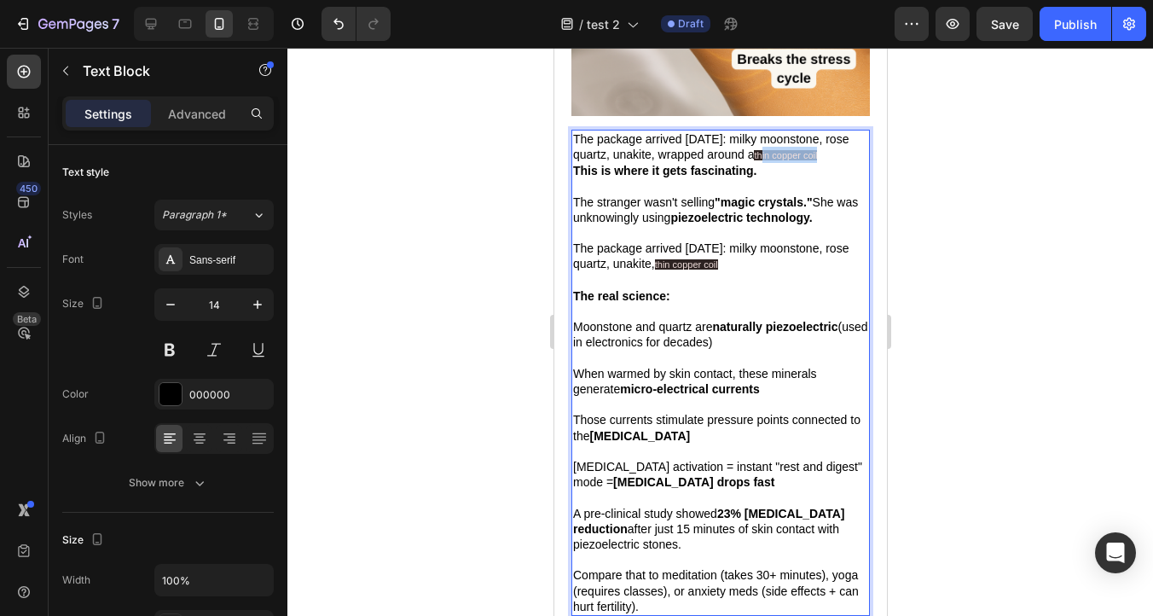
drag, startPoint x: 851, startPoint y: 133, endPoint x: 790, endPoint y: 133, distance: 61.4
click at [790, 133] on p "The package arrived [DATE]: milky moonstone, rose quartz, unakite, wrapped arou…" at bounding box center [719, 147] width 295 height 32
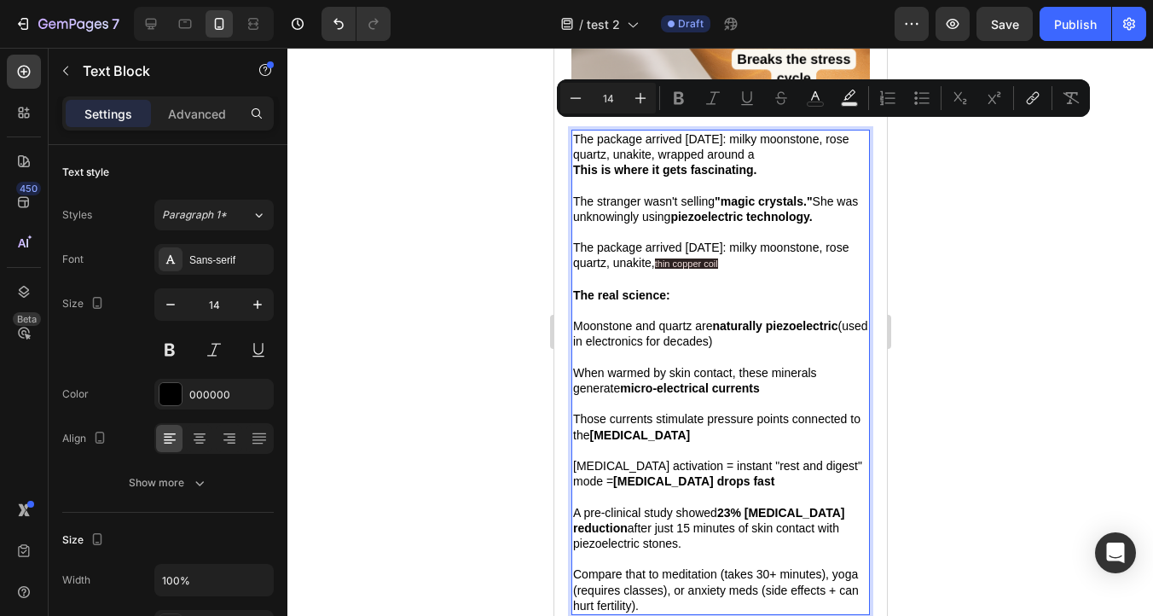
click at [795, 131] on p "The package arrived [DATE]: milky moonstone, rose quartz, unakite, wrapped arou…" at bounding box center [719, 146] width 295 height 31
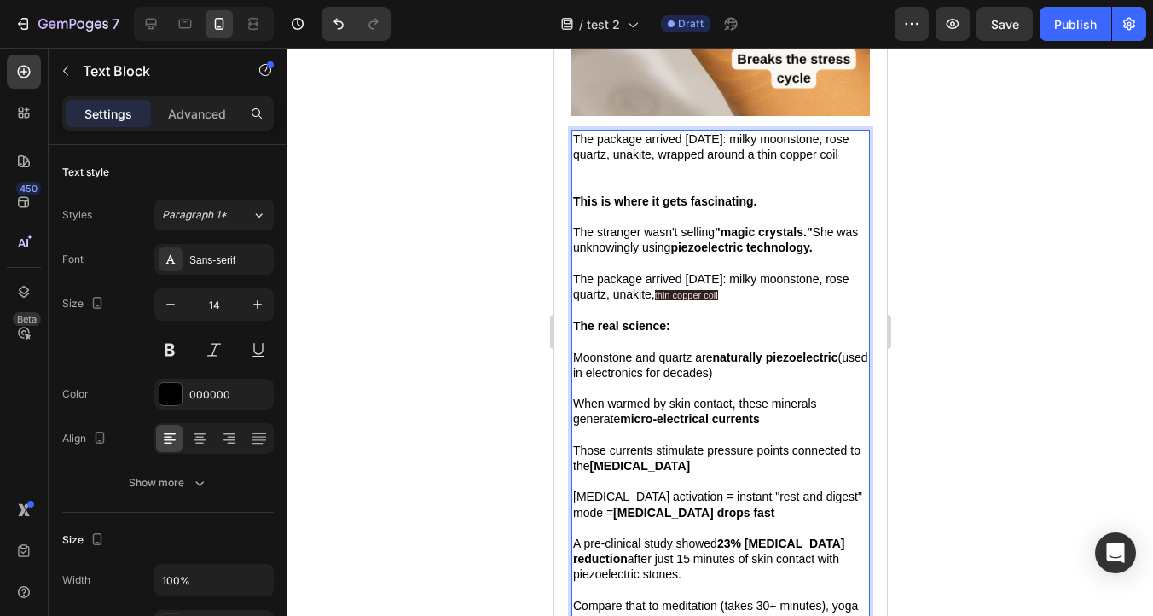
click at [772, 133] on span "The package arrived [DATE]: milky moonstone, rose quartz, unakite, wrapped arou…" at bounding box center [710, 146] width 276 height 29
click at [685, 133] on span "The package arrived [DATE]: milky moonstone, rose quartz, unakite, wrapped arou…" at bounding box center [710, 146] width 276 height 29
drag, startPoint x: 685, startPoint y: 133, endPoint x: 863, endPoint y: 130, distance: 178.3
click at [848, 132] on span "The package arrived [DATE]: milky moonstone, rose quartz, unakite, wrapped arou…" at bounding box center [710, 146] width 276 height 29
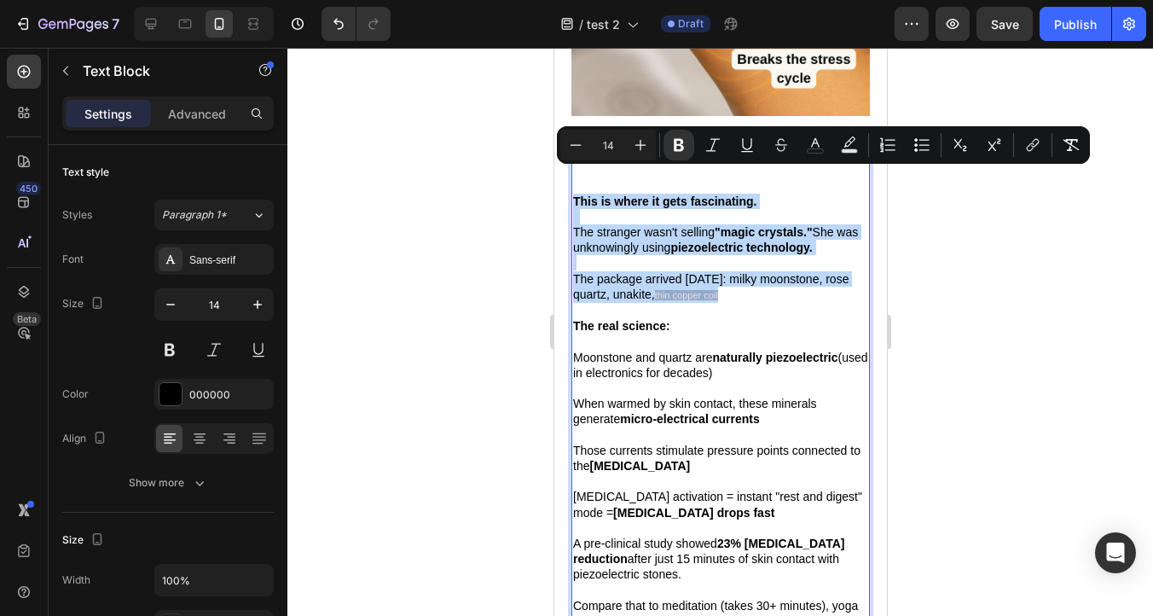
drag, startPoint x: 770, startPoint y: 277, endPoint x: 571, endPoint y: 182, distance: 221.3
click at [571, 182] on div "The package arrived [DATE]: milky moonstone, rose quartz, unakite This is where…" at bounding box center [720, 388] width 299 height 517
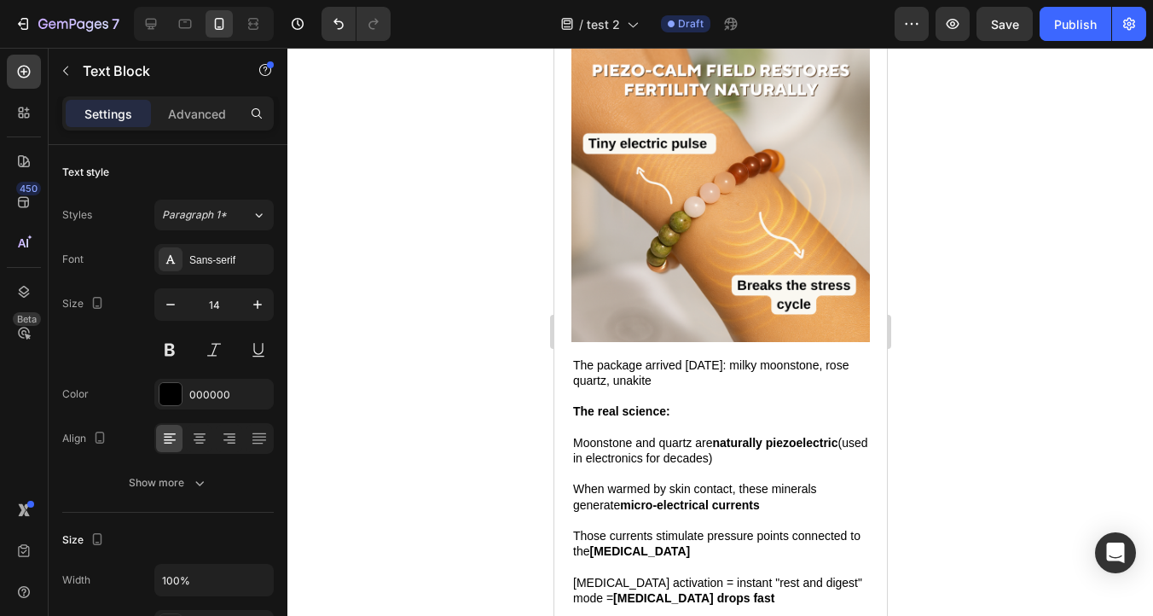
scroll to position [2661, 0]
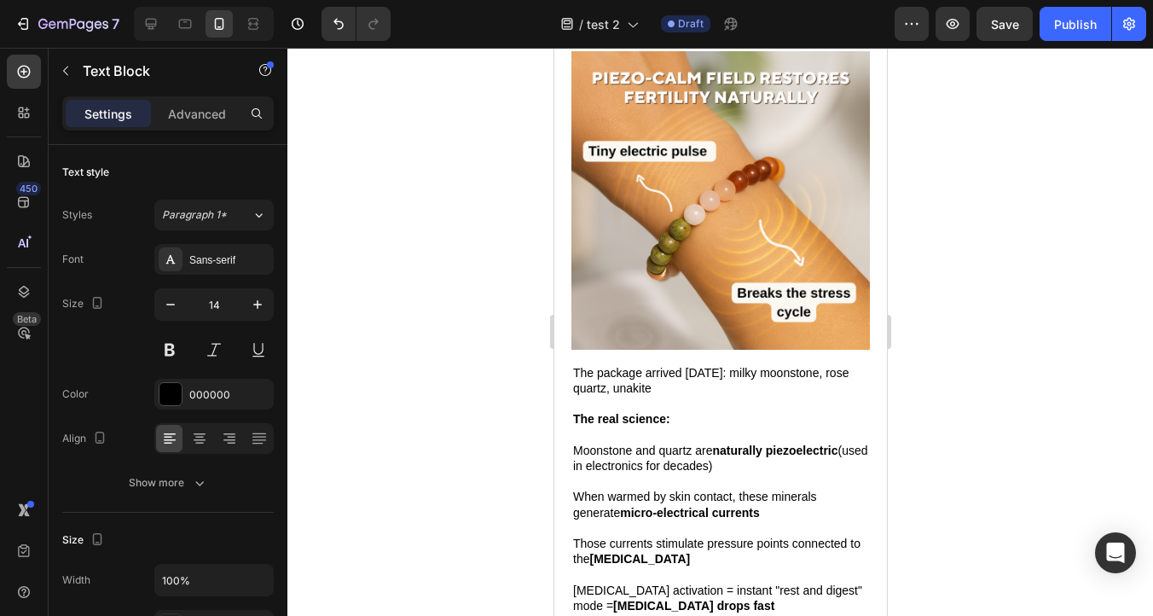
click at [688, 365] on p "The package arrived [DATE]: milky moonstone, rose quartz, unakite" at bounding box center [719, 380] width 295 height 31
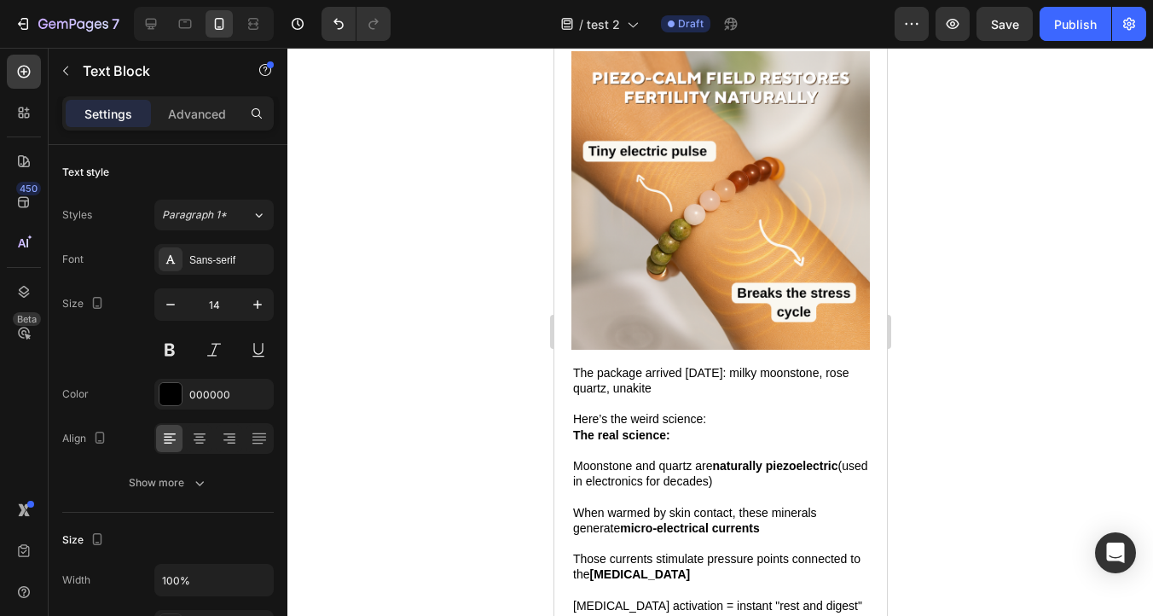
click at [589, 396] on p "Rich Text Editor. Editing area: main" at bounding box center [719, 403] width 295 height 15
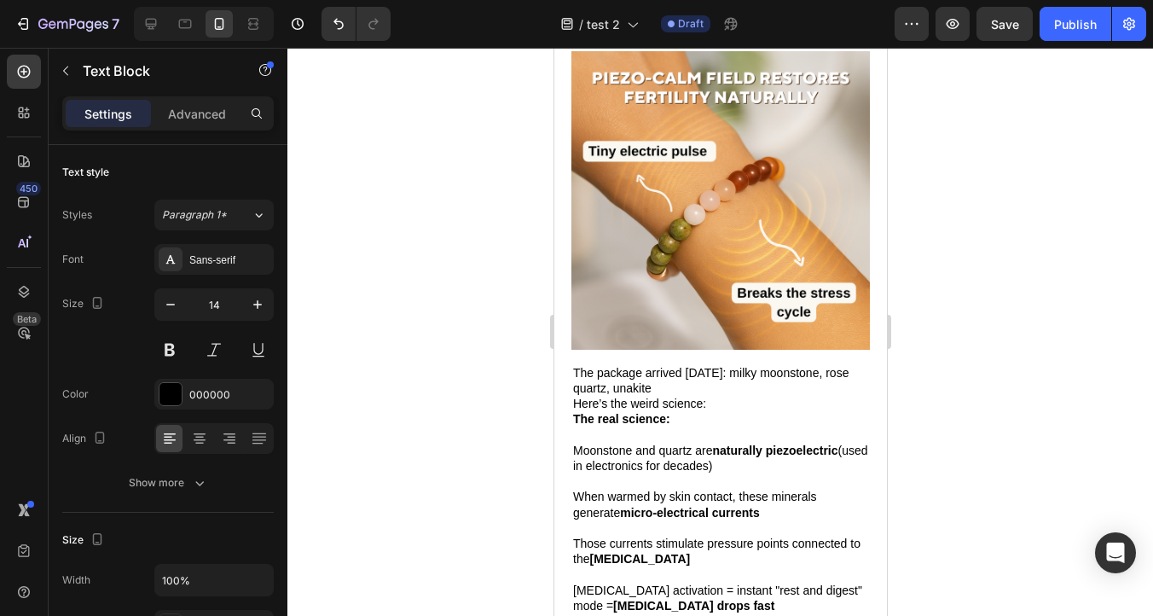
click at [714, 396] on p "Here’s the weird science:" at bounding box center [719, 403] width 295 height 15
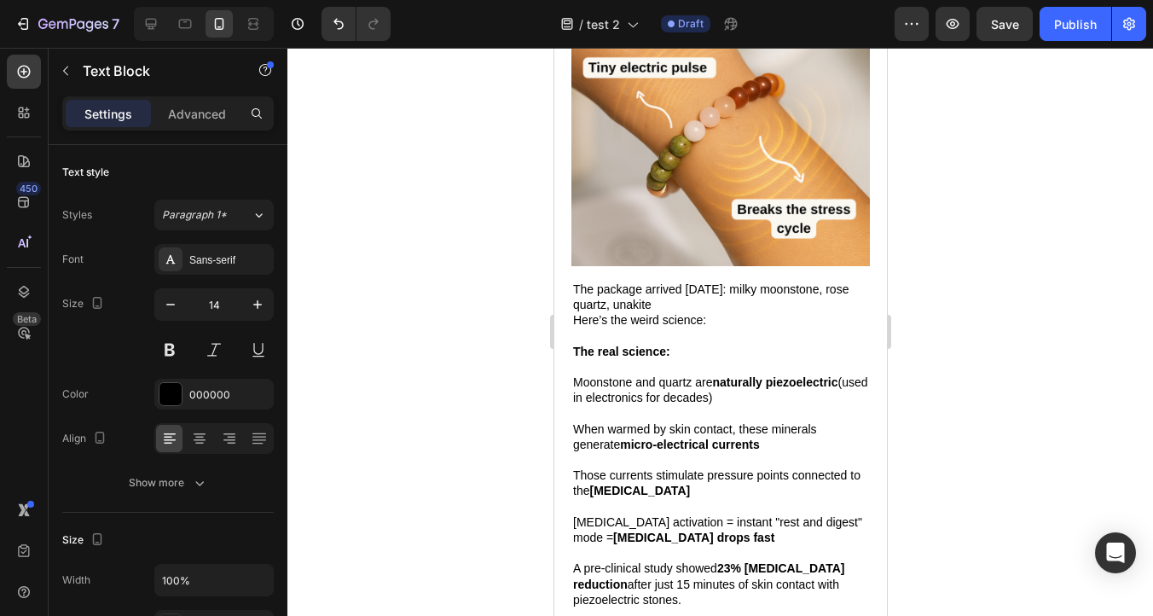
scroll to position [2745, 0]
click at [572, 421] on span "When warmed by skin contact, these minerals generate micro-electrical currents" at bounding box center [694, 435] width 244 height 29
click at [639, 312] on span "Here’s the weird science:" at bounding box center [638, 319] width 133 height 14
click at [634, 344] on strong "The real science:" at bounding box center [620, 351] width 97 height 14
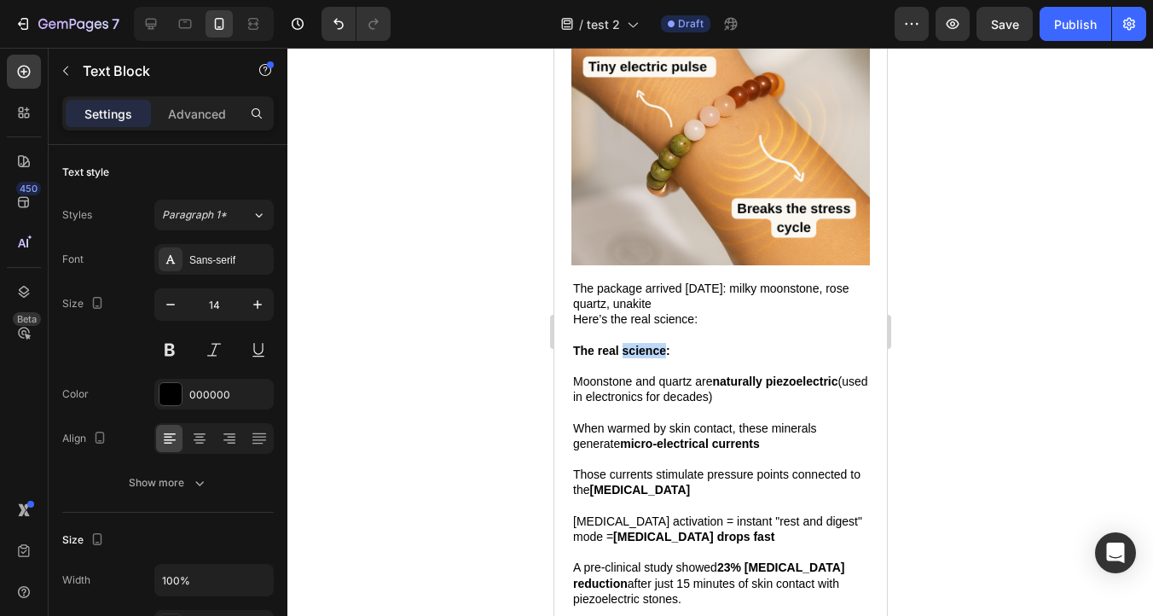
click at [634, 344] on strong "The real science:" at bounding box center [620, 351] width 97 height 14
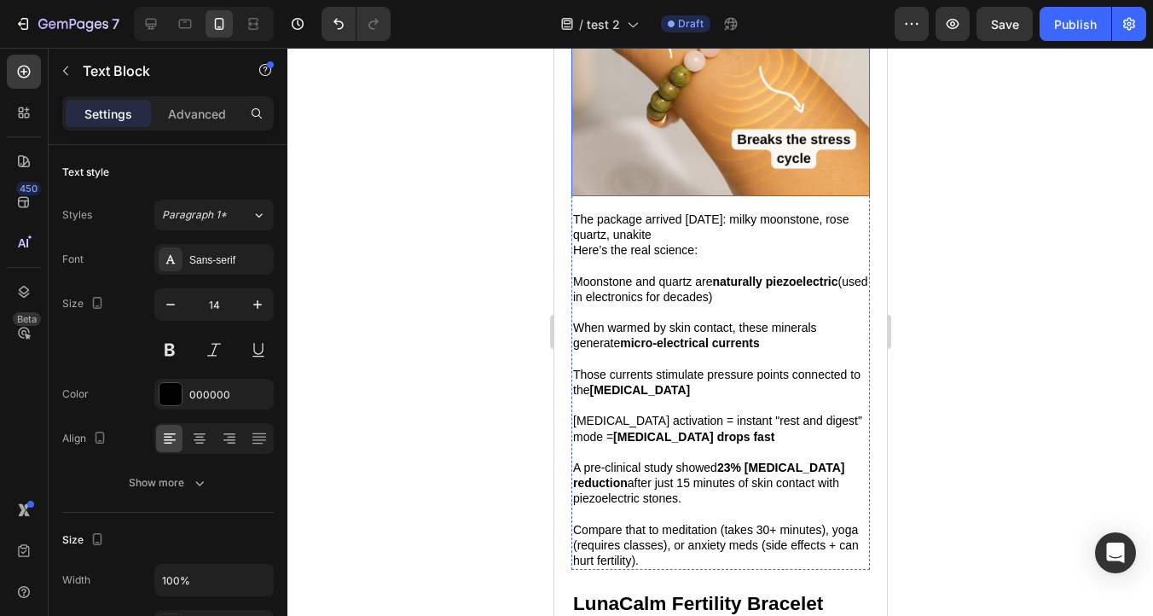
scroll to position [2826, 0]
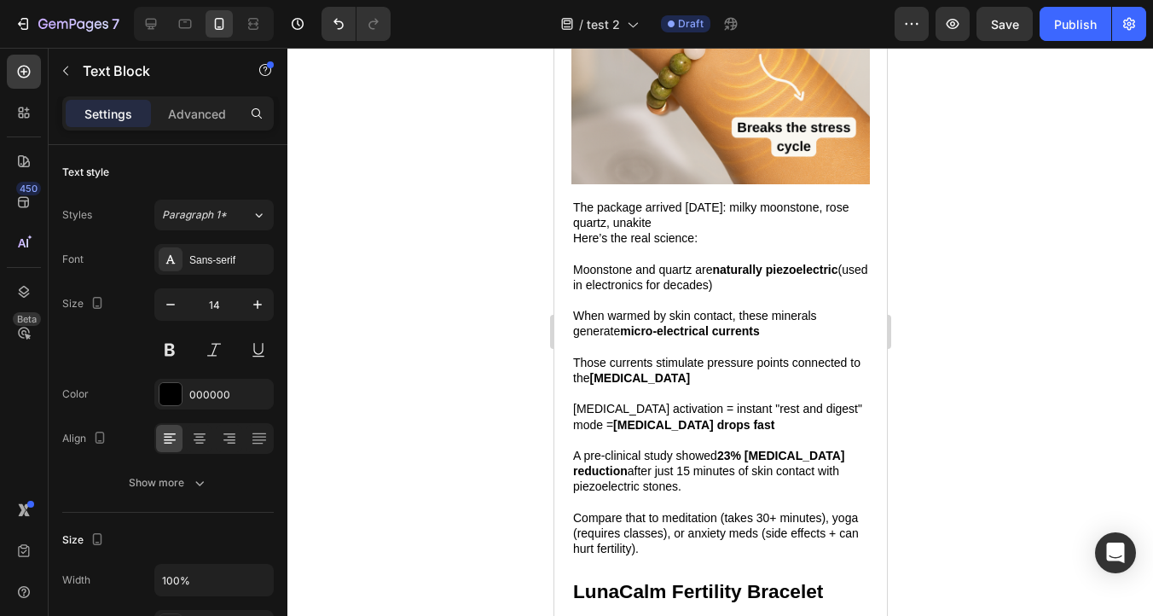
click at [653, 324] on strong "micro-electrical currents" at bounding box center [688, 331] width 139 height 14
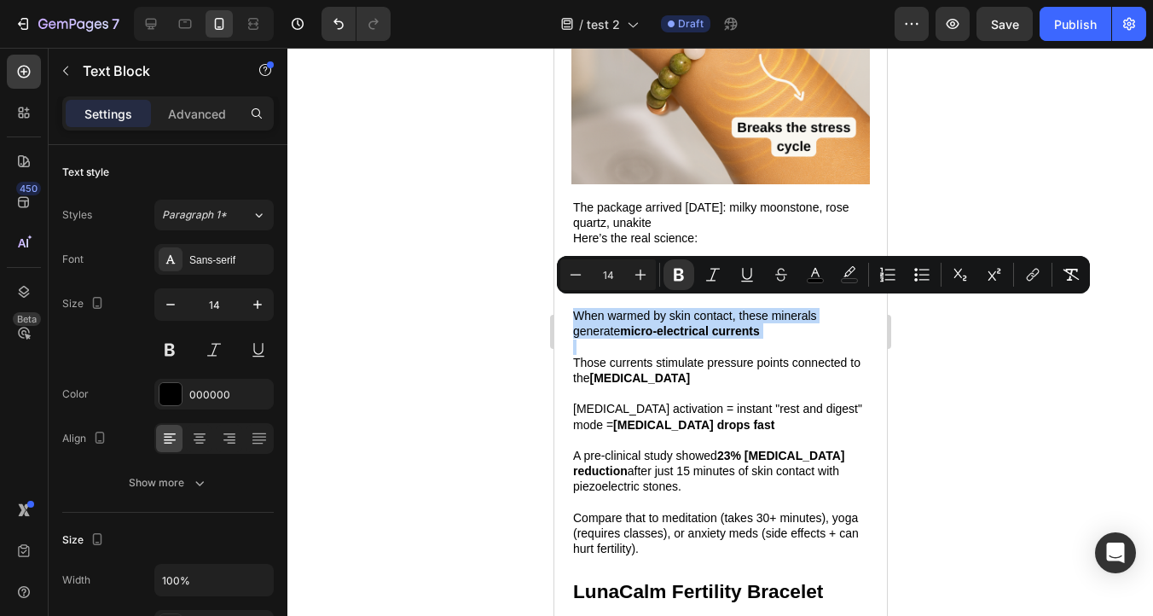
click at [653, 324] on strong "micro-electrical currents" at bounding box center [688, 331] width 139 height 14
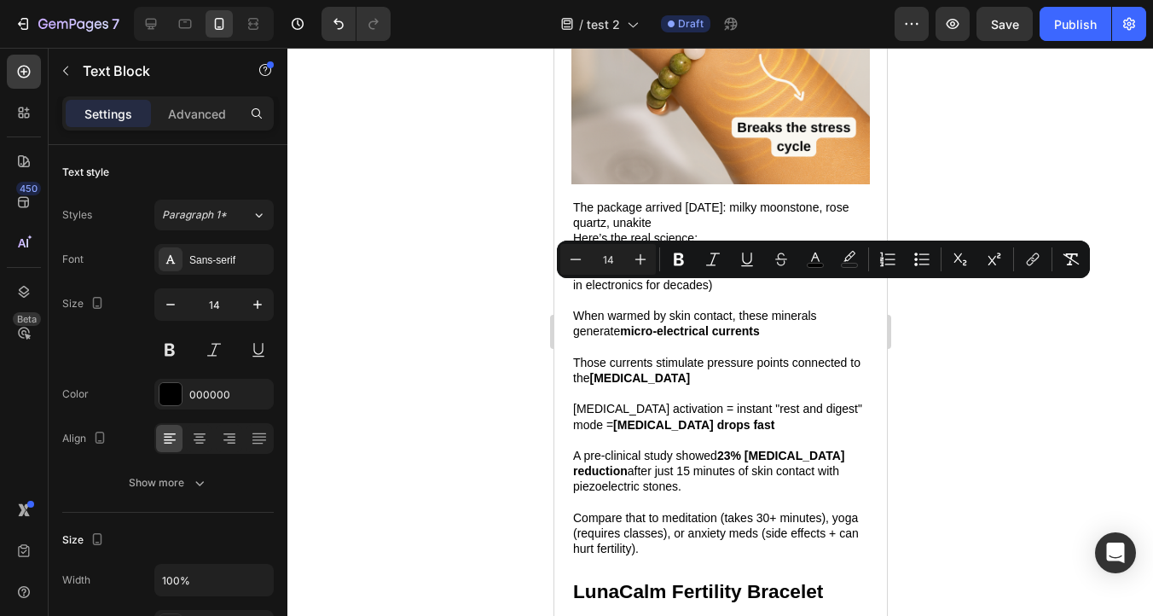
click at [652, 371] on strong "[MEDICAL_DATA]" at bounding box center [639, 378] width 101 height 14
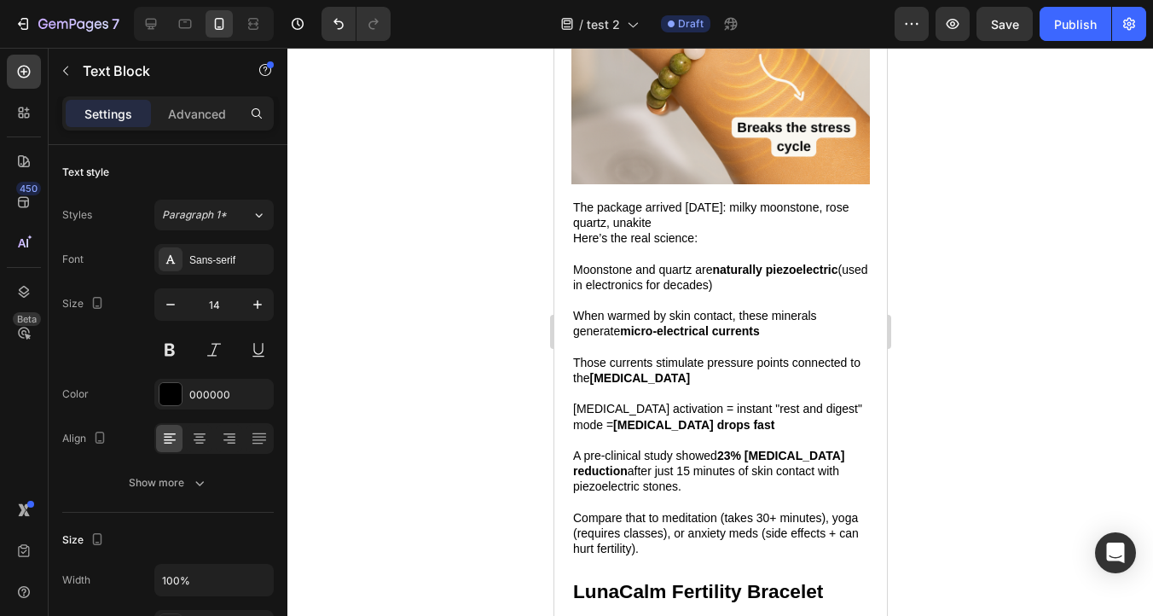
click at [632, 513] on span "Compare that to meditation (takes 30+ minutes), yoga (requires classes), or anx…" at bounding box center [715, 533] width 286 height 44
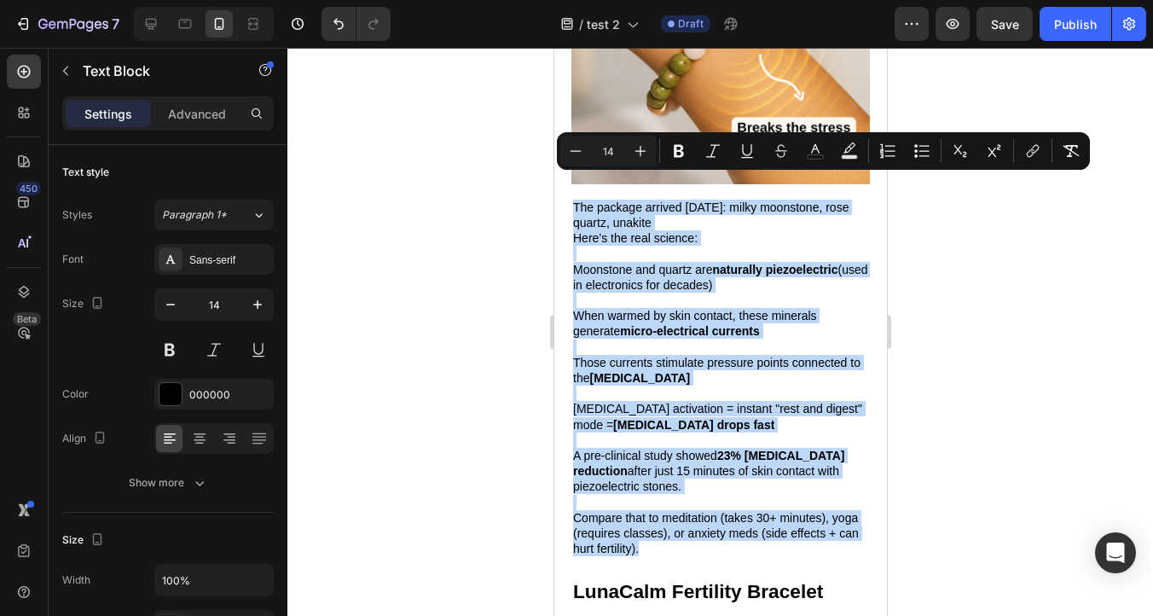
drag, startPoint x: 639, startPoint y: 526, endPoint x: 572, endPoint y: 179, distance: 353.7
click at [572, 198] on div "The package arrived [DATE]: milky moonstone, rose quartz, unakite Here’s the re…" at bounding box center [720, 378] width 299 height 361
copy div "The package arrived [DATE]: milky moonstone, rose quartz, unakite Here’s the re…"
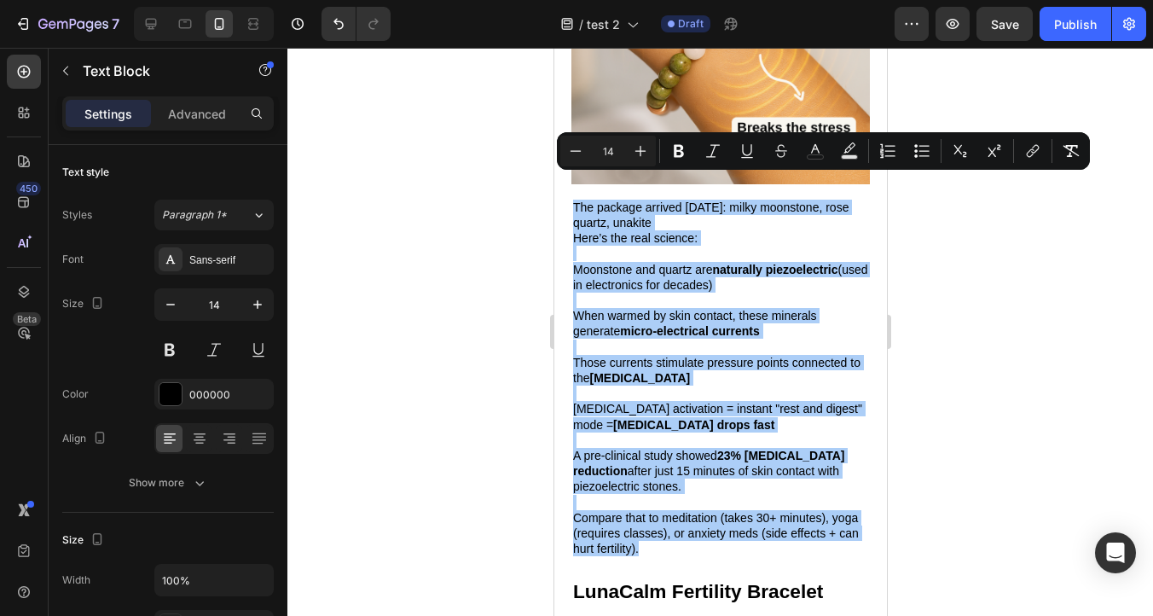
click at [415, 148] on div at bounding box center [720, 332] width 866 height 568
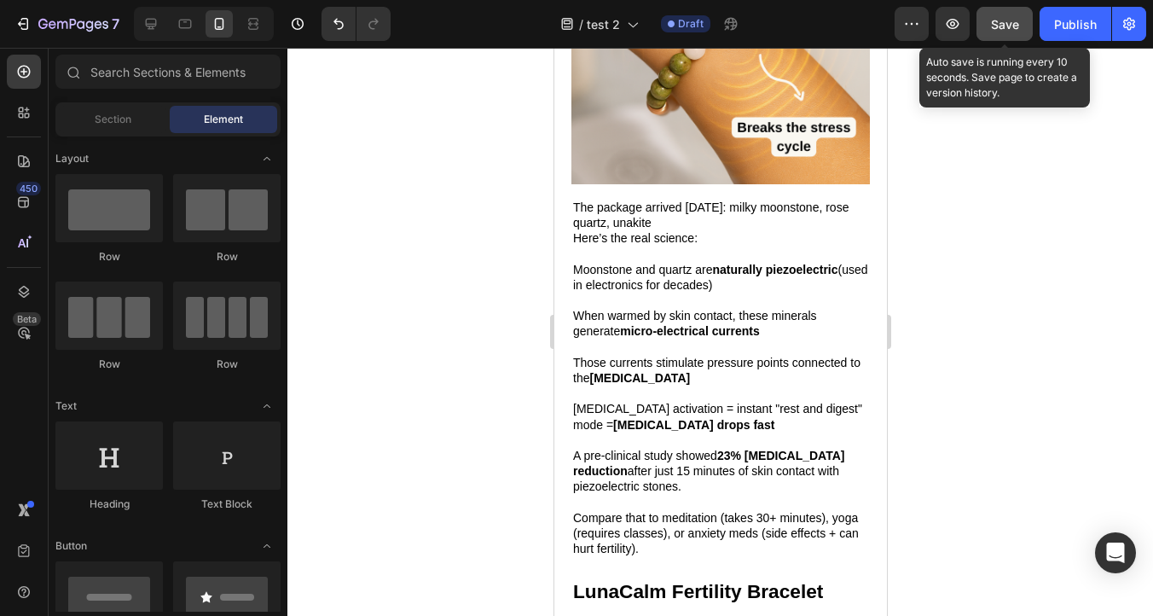
click at [1004, 23] on span "Save" at bounding box center [1005, 24] width 28 height 15
